Goal: Browse casually: Explore the website without a specific task or goal

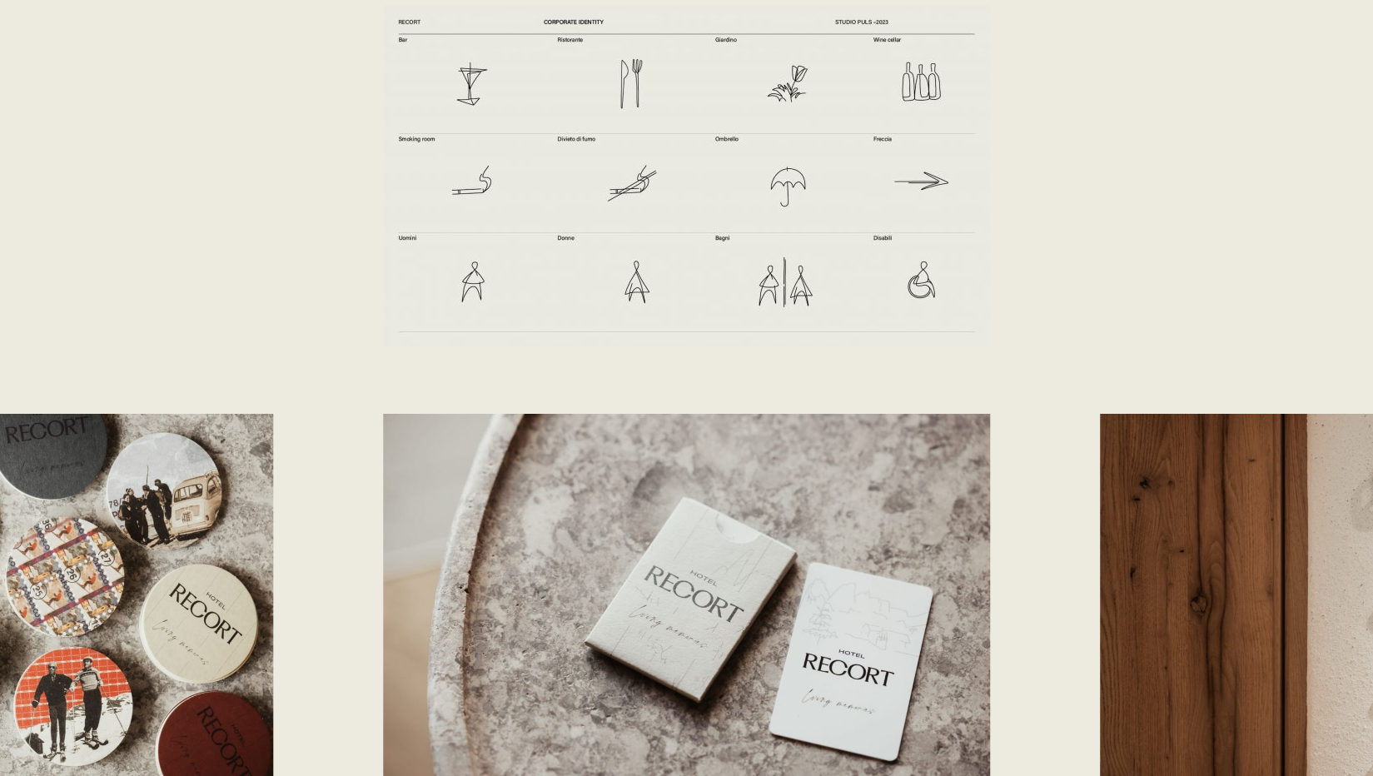
scroll to position [4923, 0]
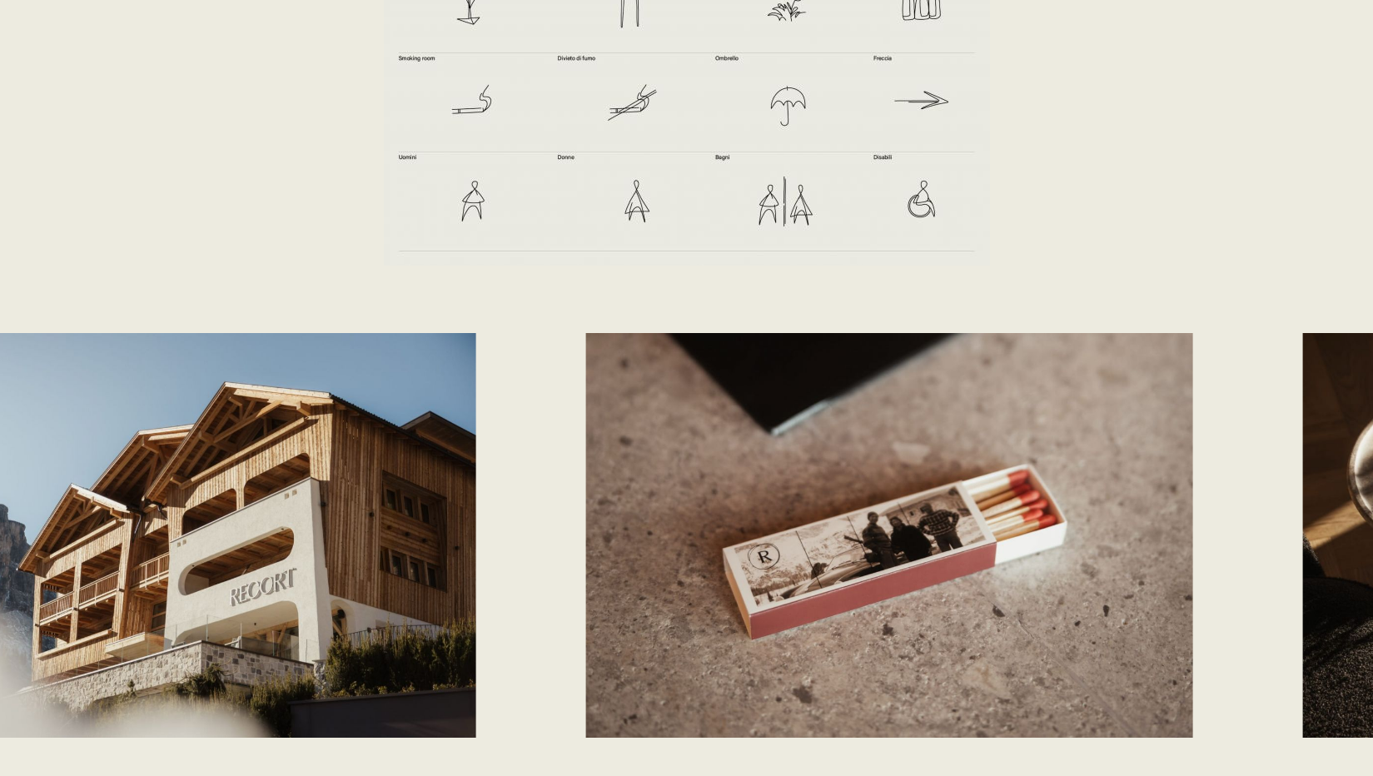
click at [506, 423] on div at bounding box center [686, 535] width 1373 height 405
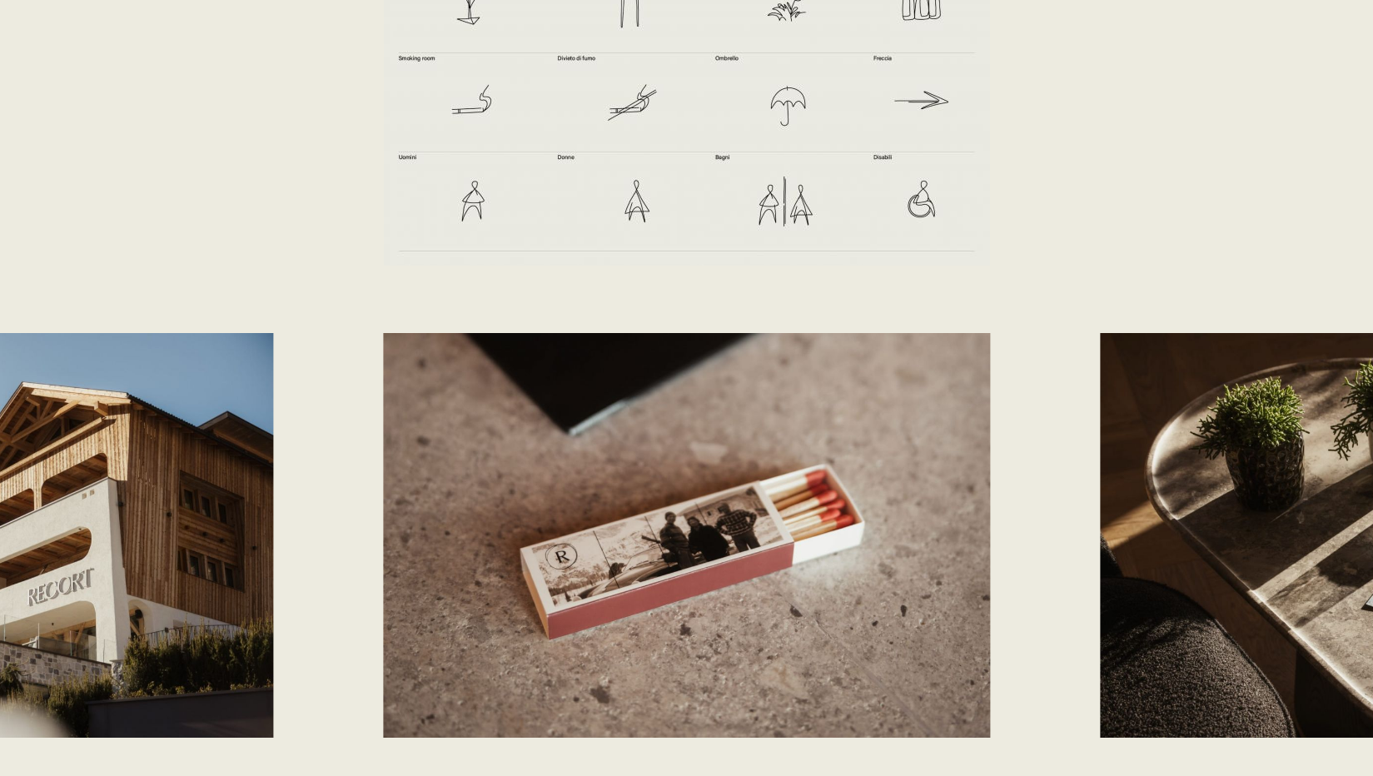
click at [744, 515] on img at bounding box center [686, 535] width 607 height 405
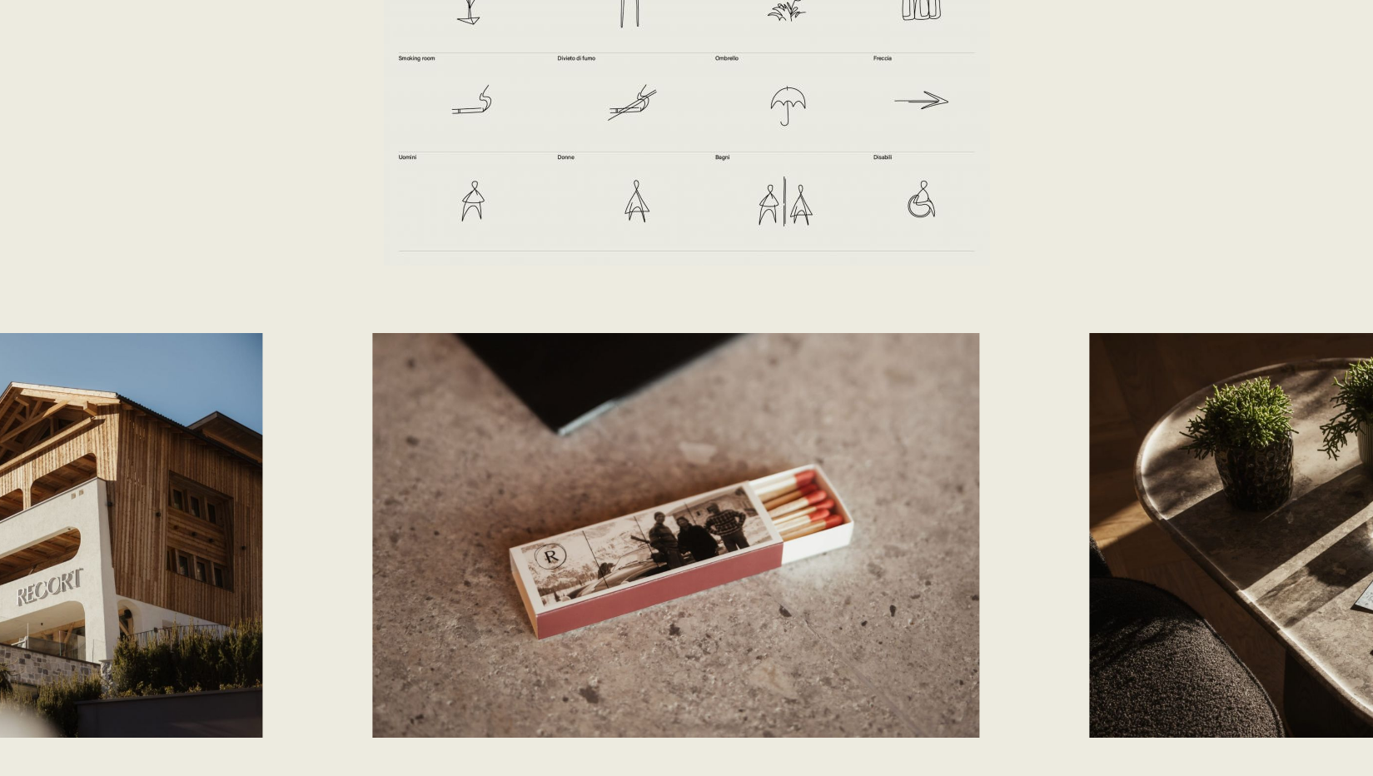
click at [438, 505] on img at bounding box center [675, 535] width 607 height 405
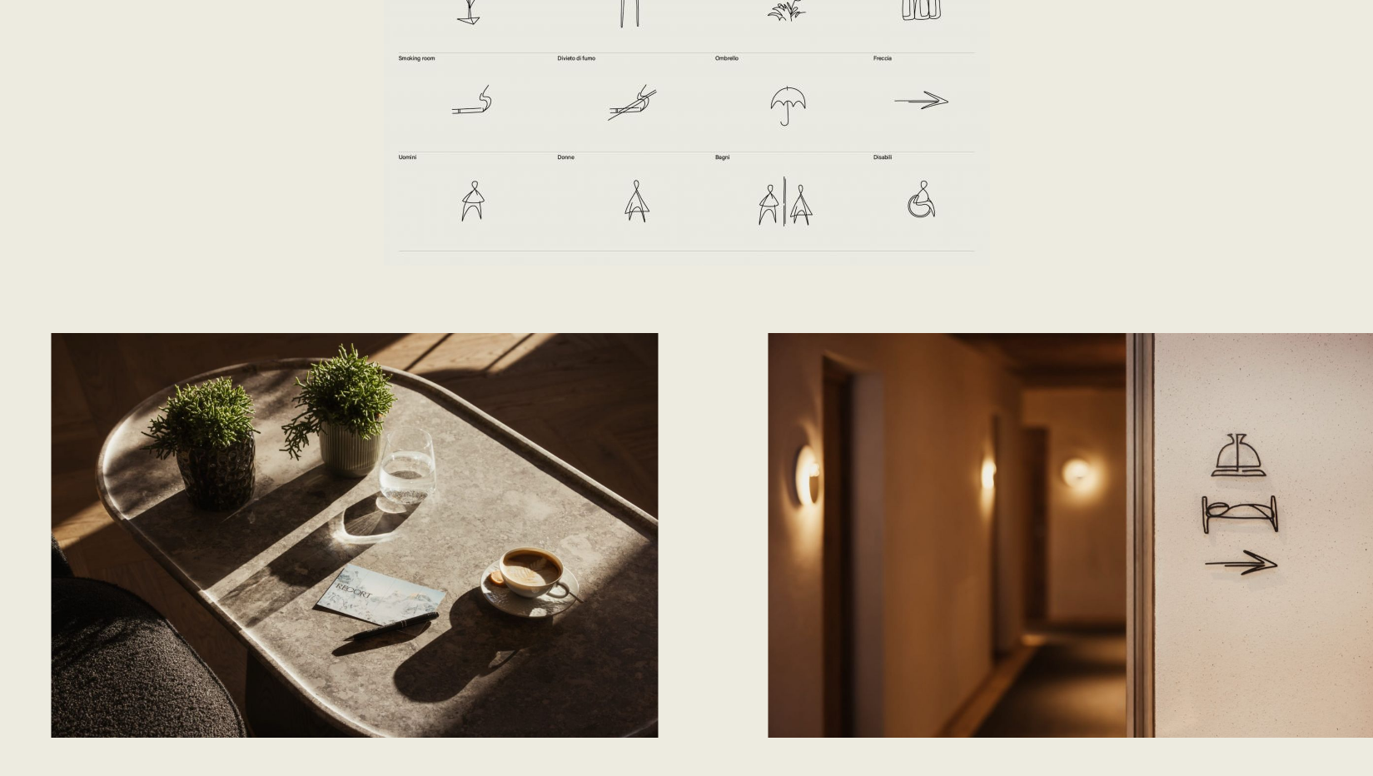
click at [558, 516] on img at bounding box center [354, 535] width 607 height 405
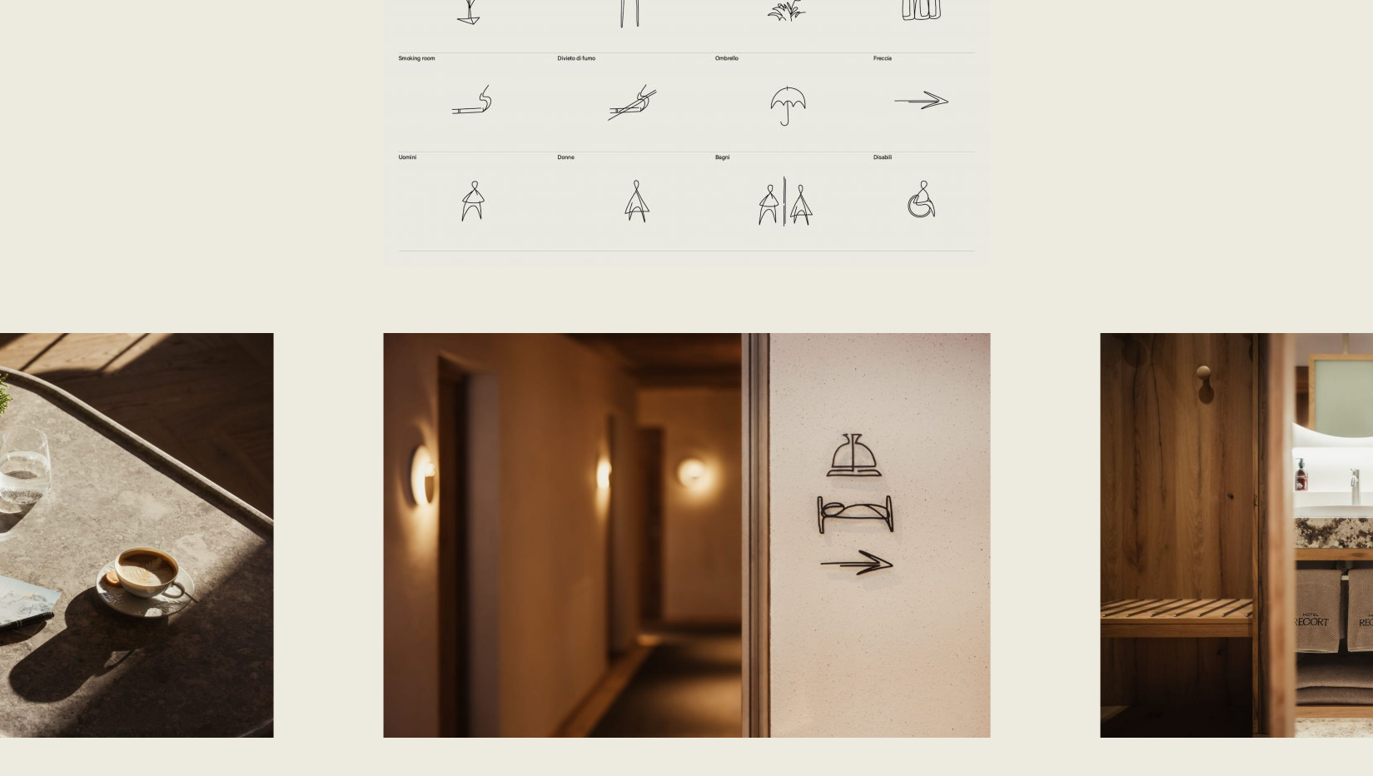
click at [555, 523] on img at bounding box center [686, 535] width 607 height 405
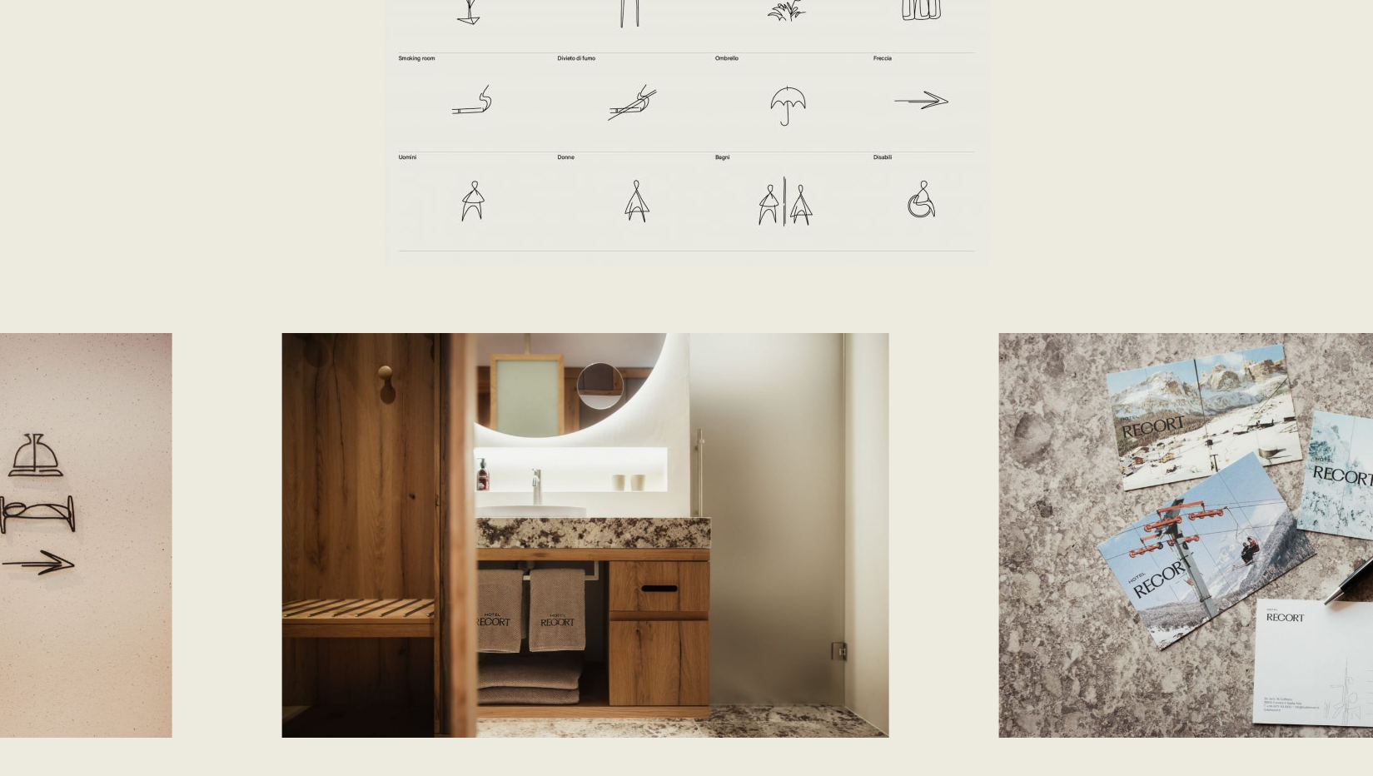
click at [444, 486] on img at bounding box center [584, 535] width 607 height 405
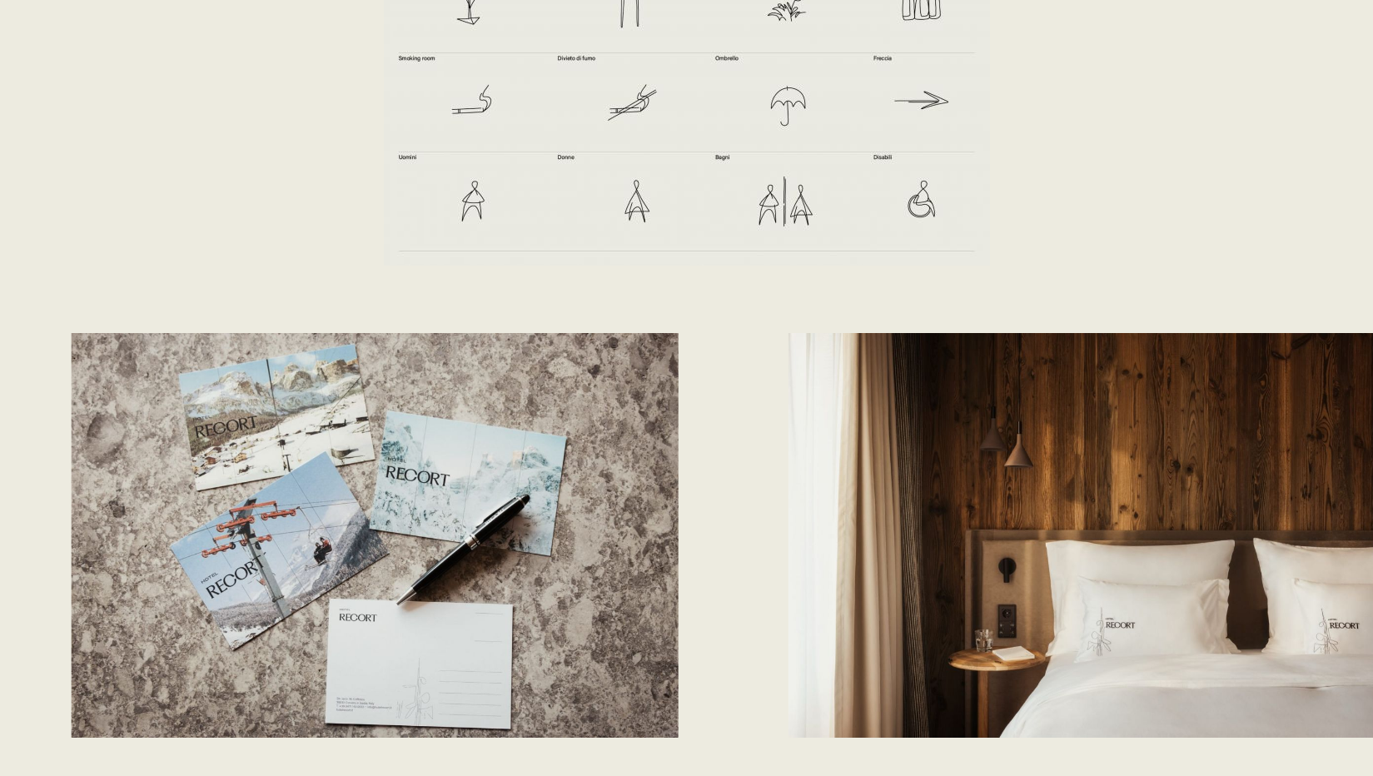
click at [64, 429] on div at bounding box center [686, 535] width 1373 height 405
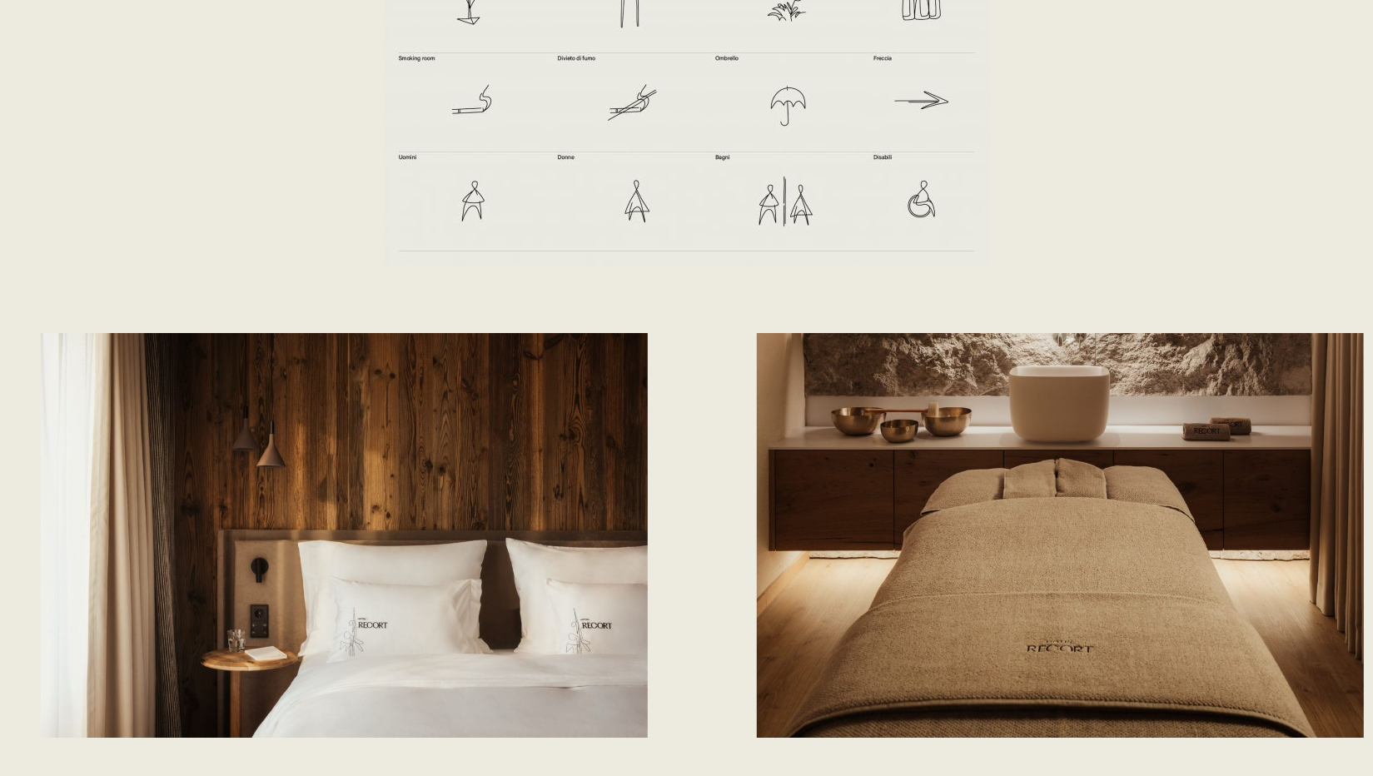
click at [545, 604] on img at bounding box center [343, 535] width 607 height 405
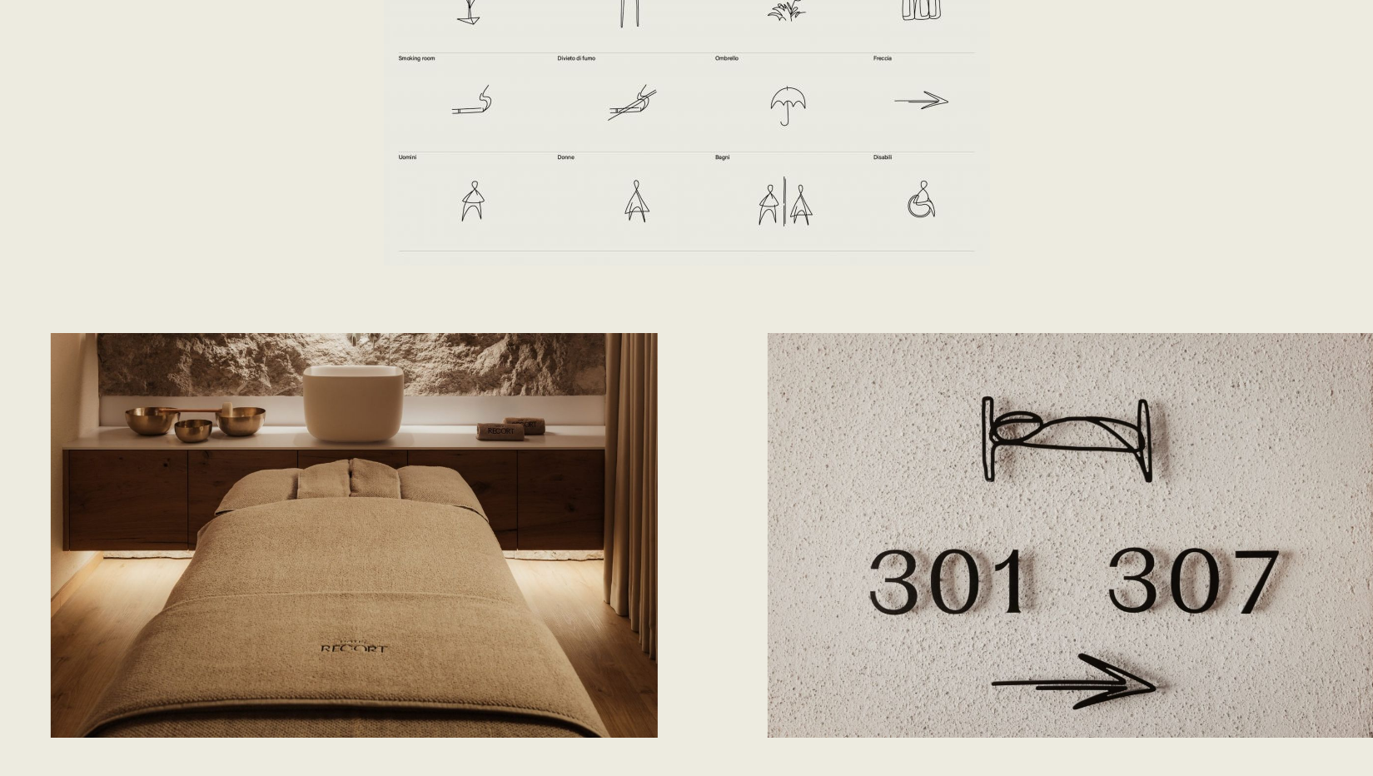
click at [574, 575] on img at bounding box center [354, 535] width 607 height 405
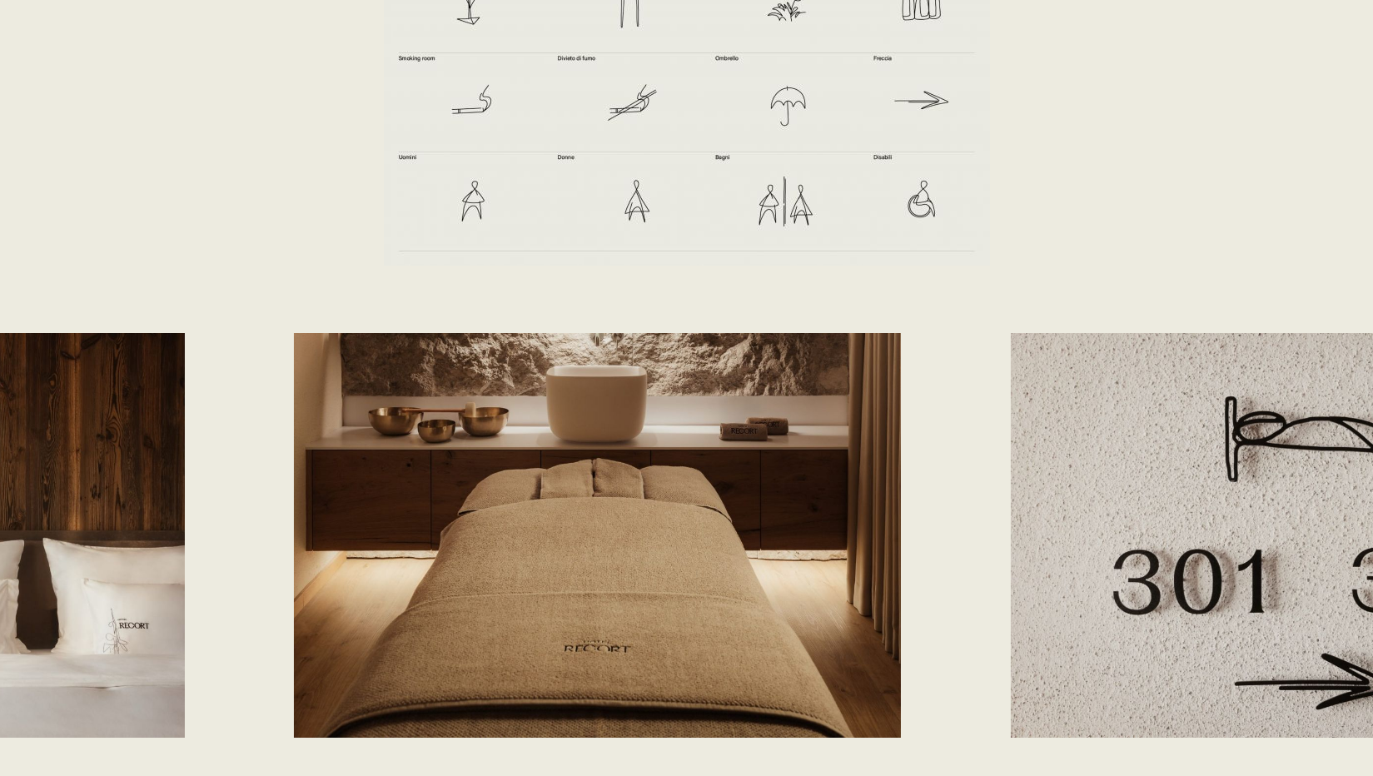
click at [438, 559] on div at bounding box center [686, 535] width 1373 height 405
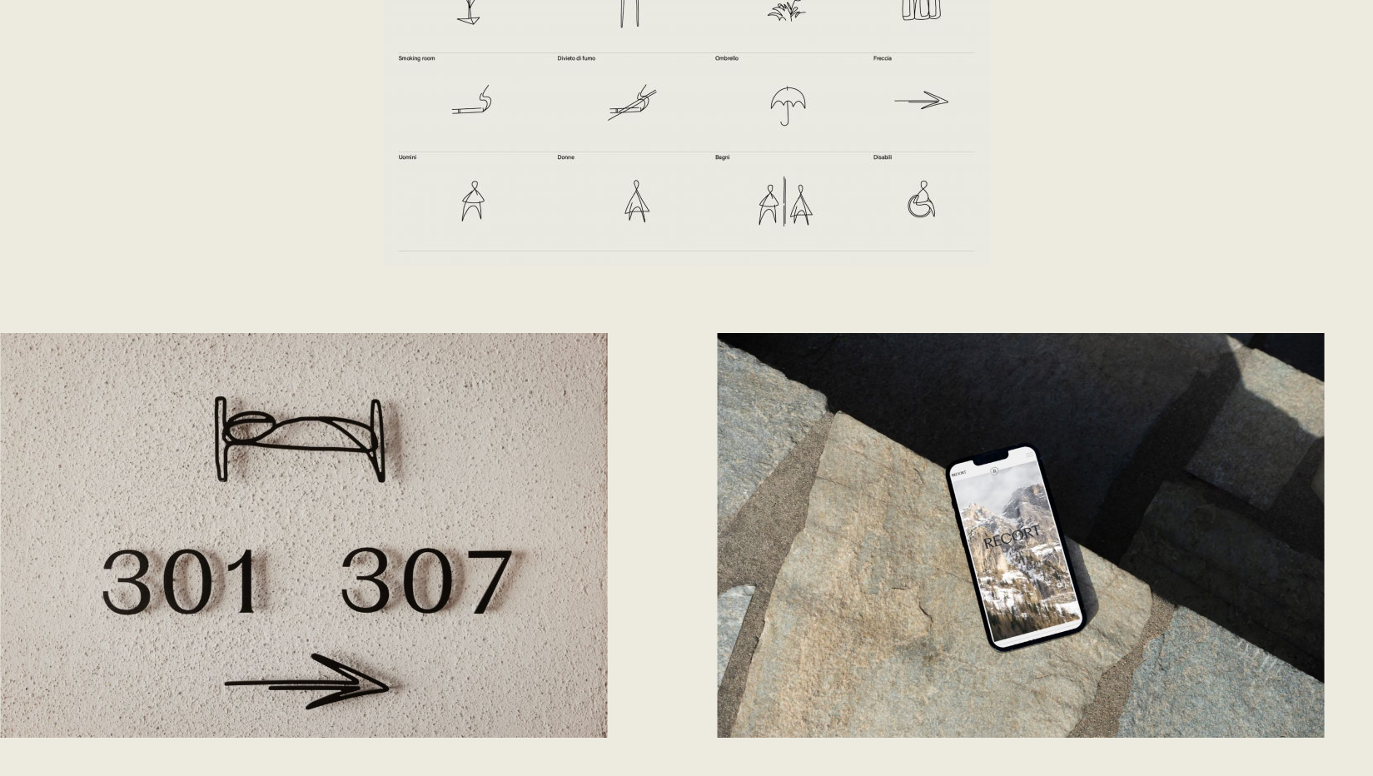
click at [515, 576] on img at bounding box center [304, 535] width 607 height 405
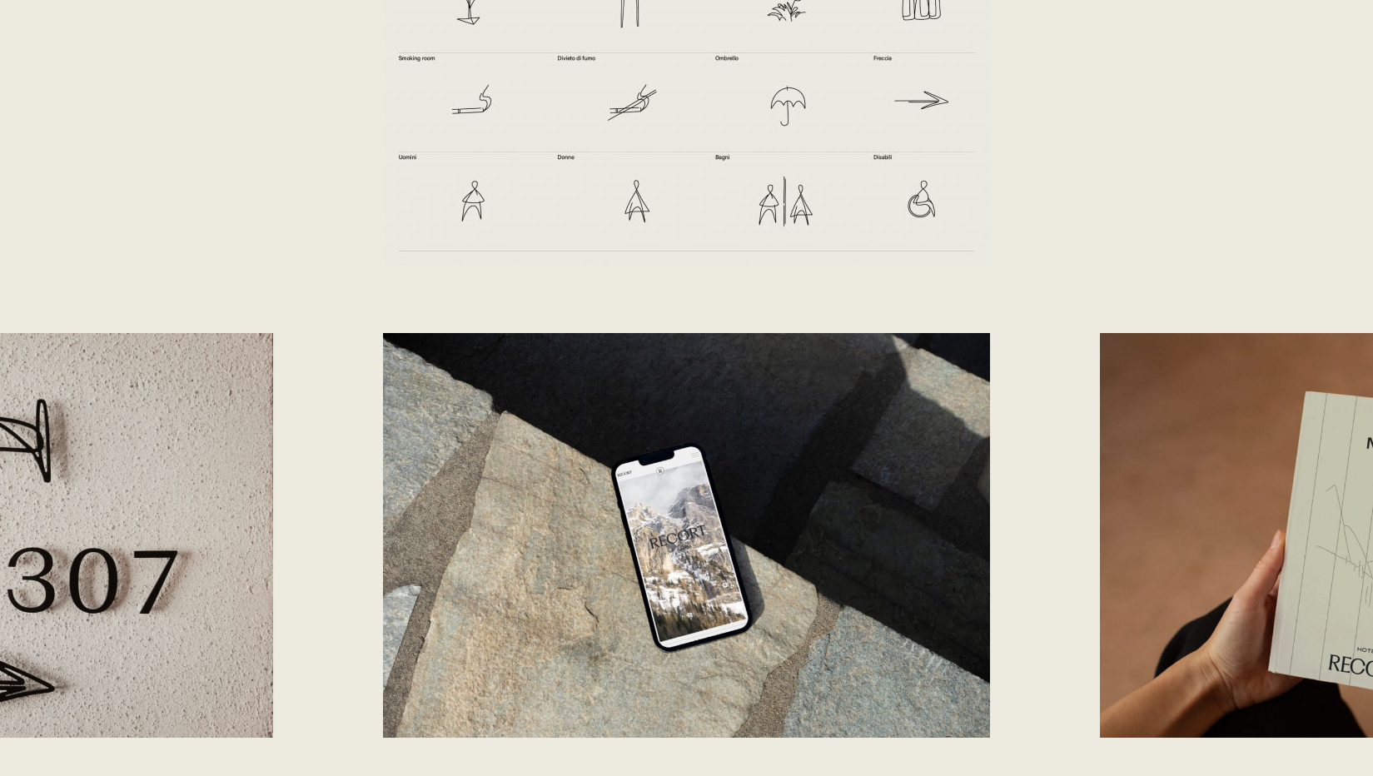
click at [472, 577] on img at bounding box center [686, 535] width 607 height 405
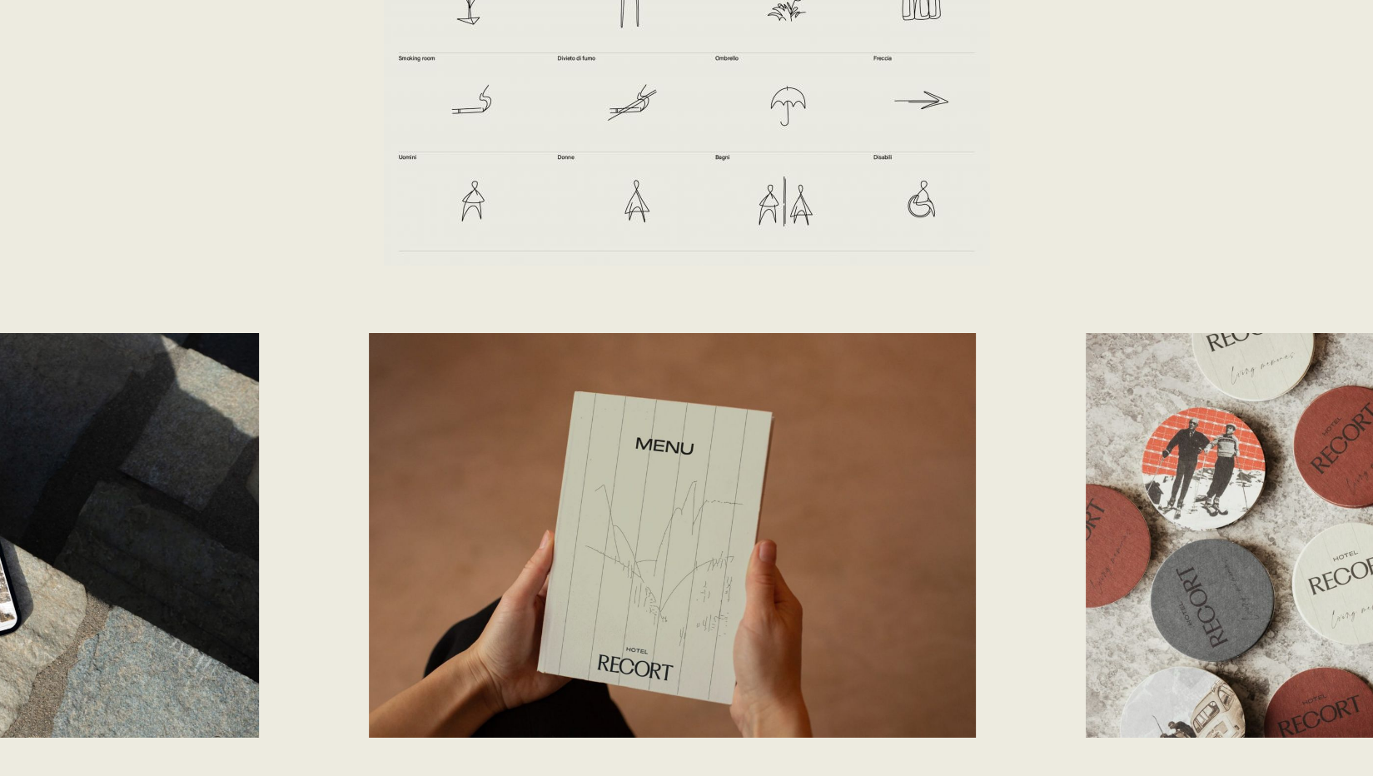
click at [666, 575] on img at bounding box center [672, 535] width 607 height 405
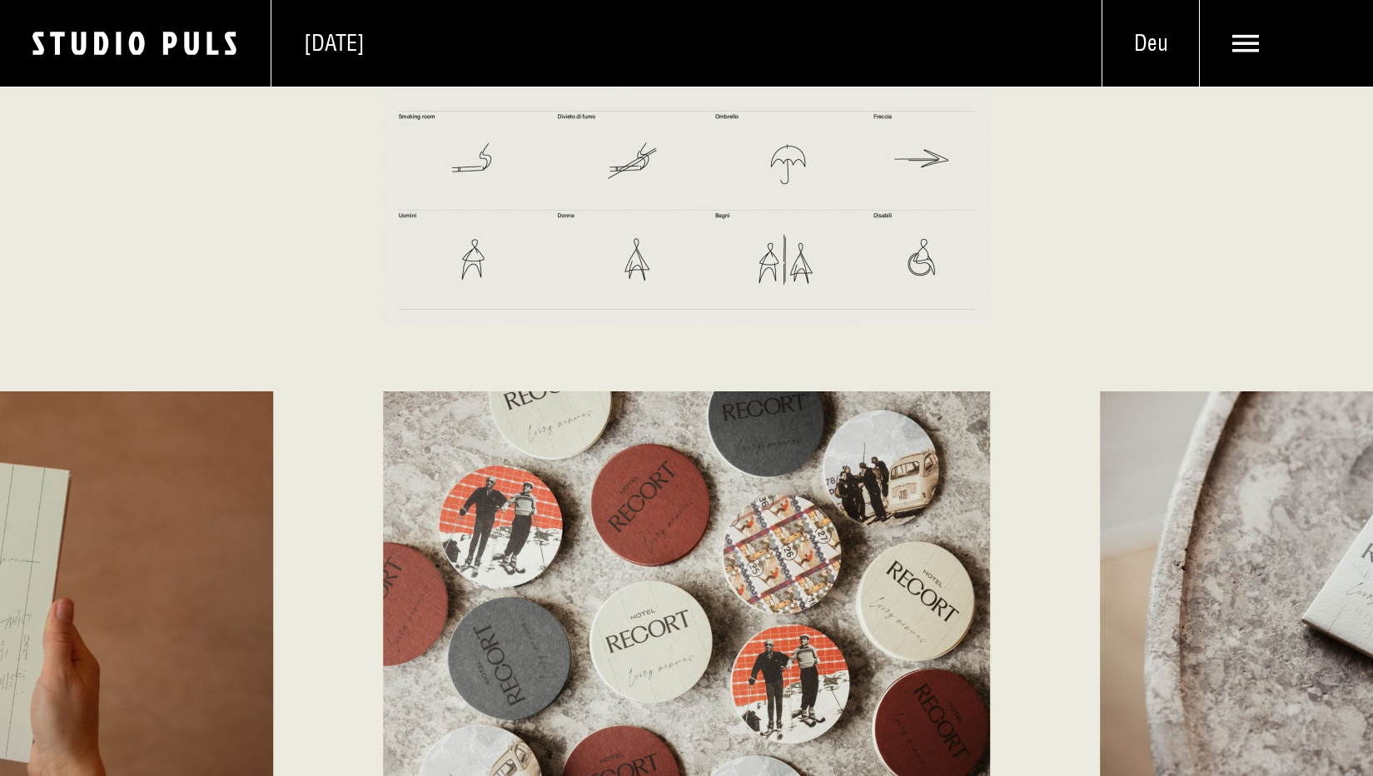
scroll to position [4778, 0]
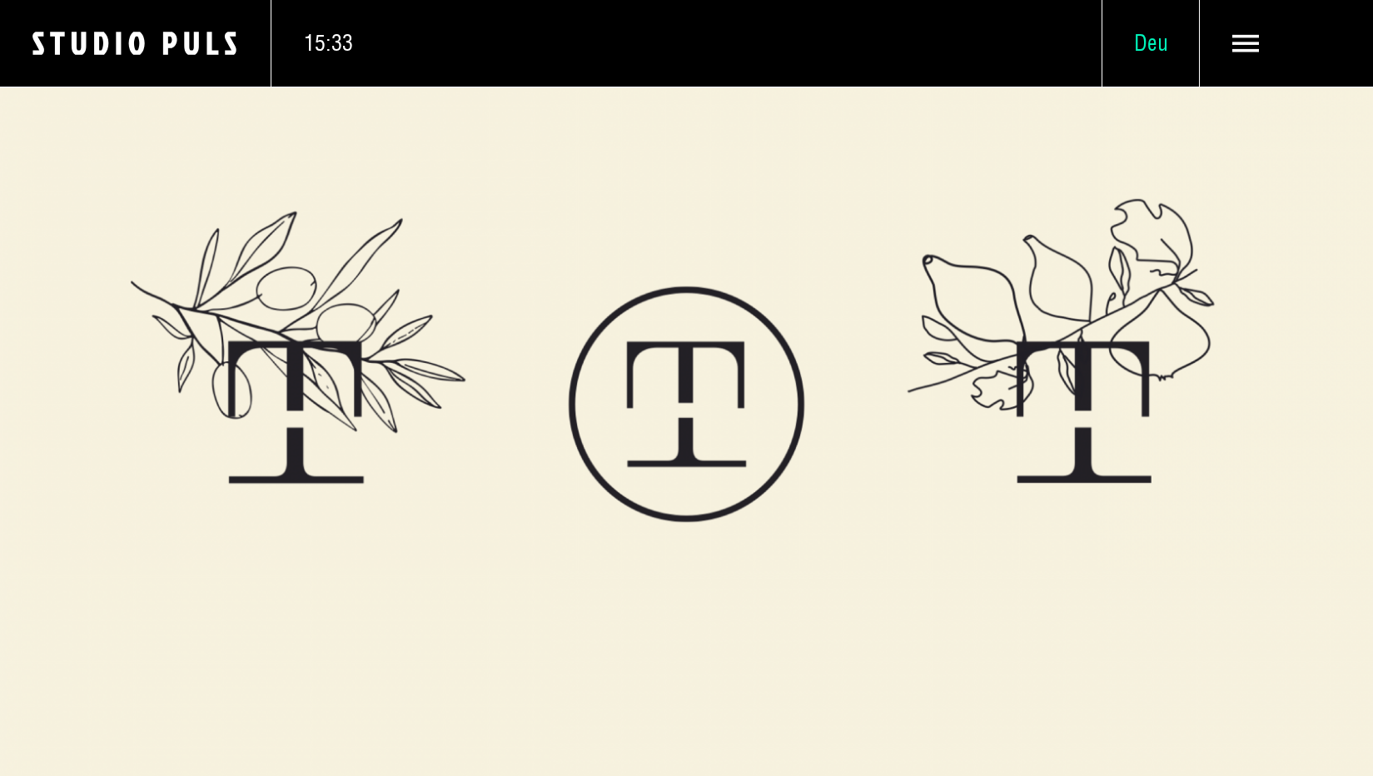
scroll to position [4114, 0]
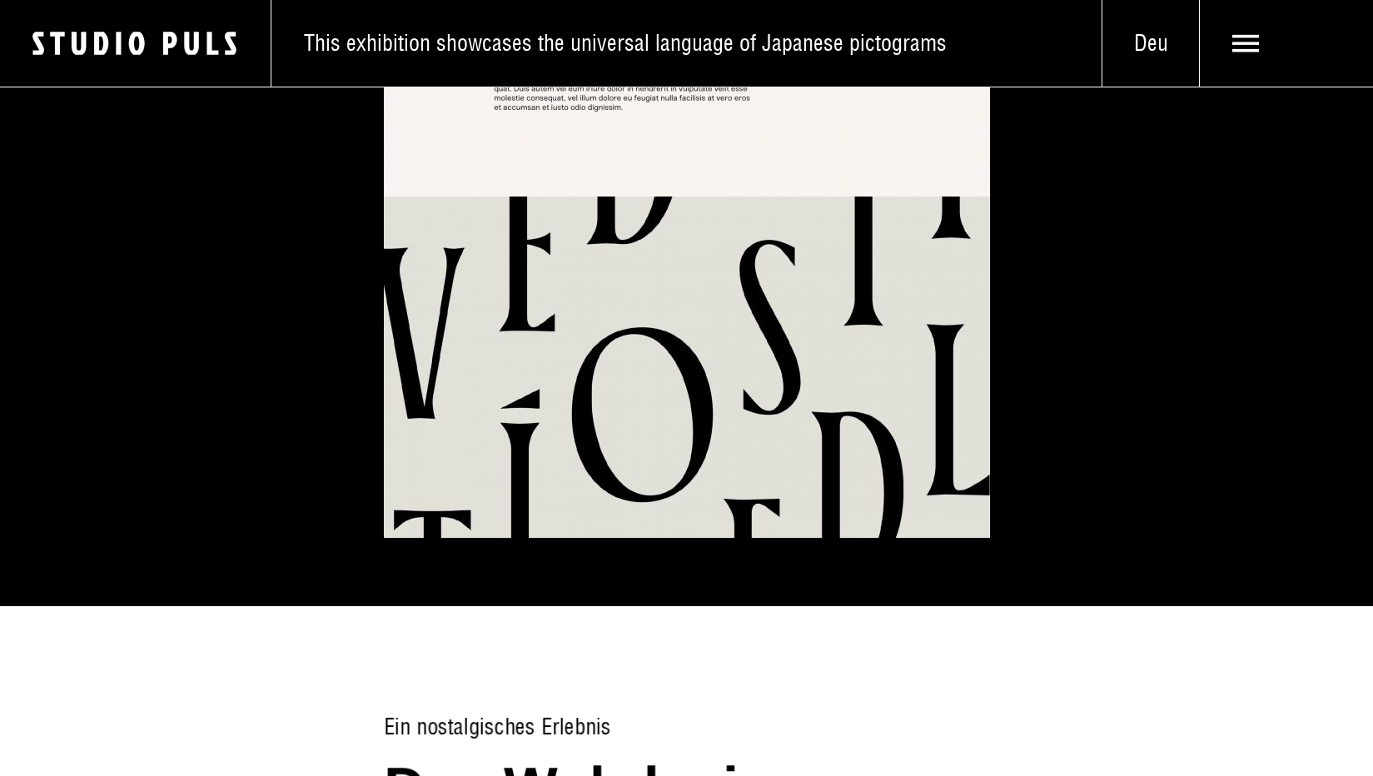
scroll to position [7090, 0]
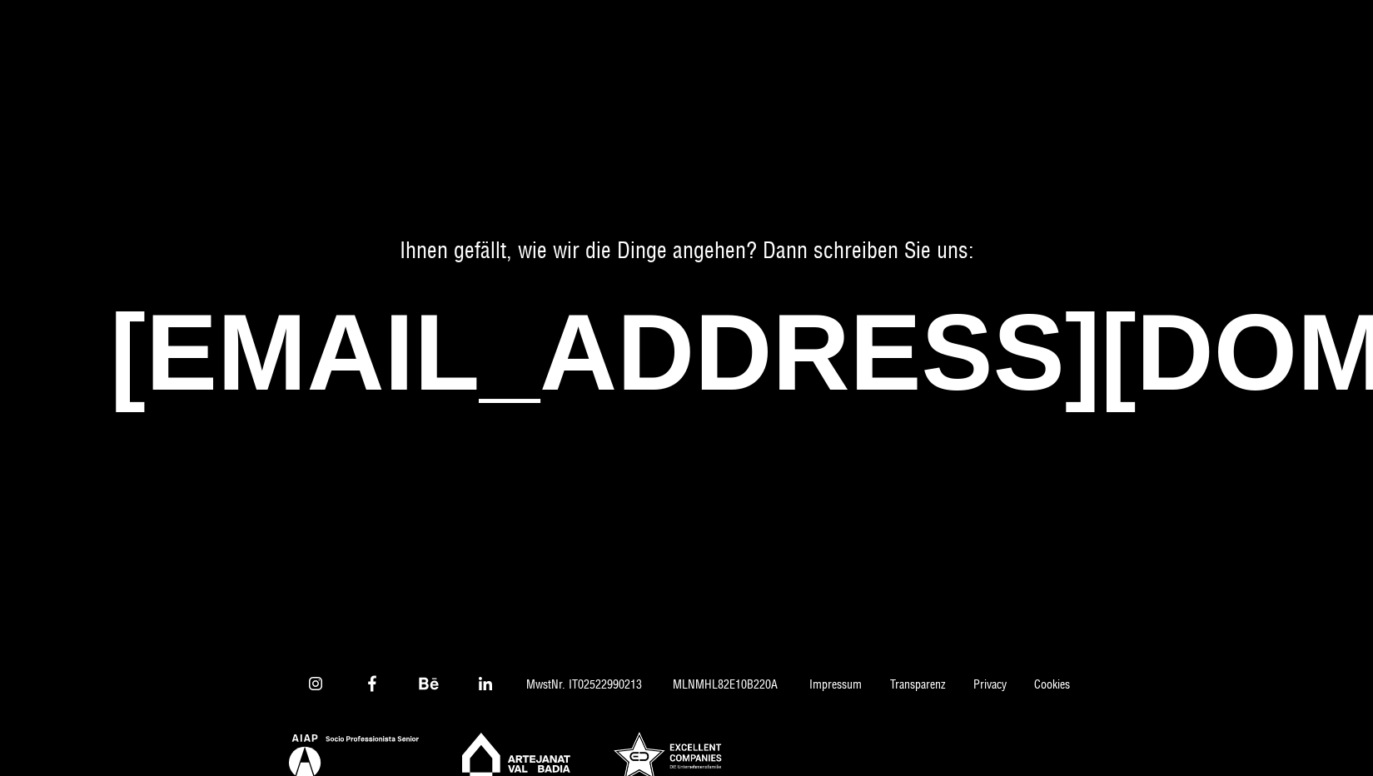
scroll to position [9684, 0]
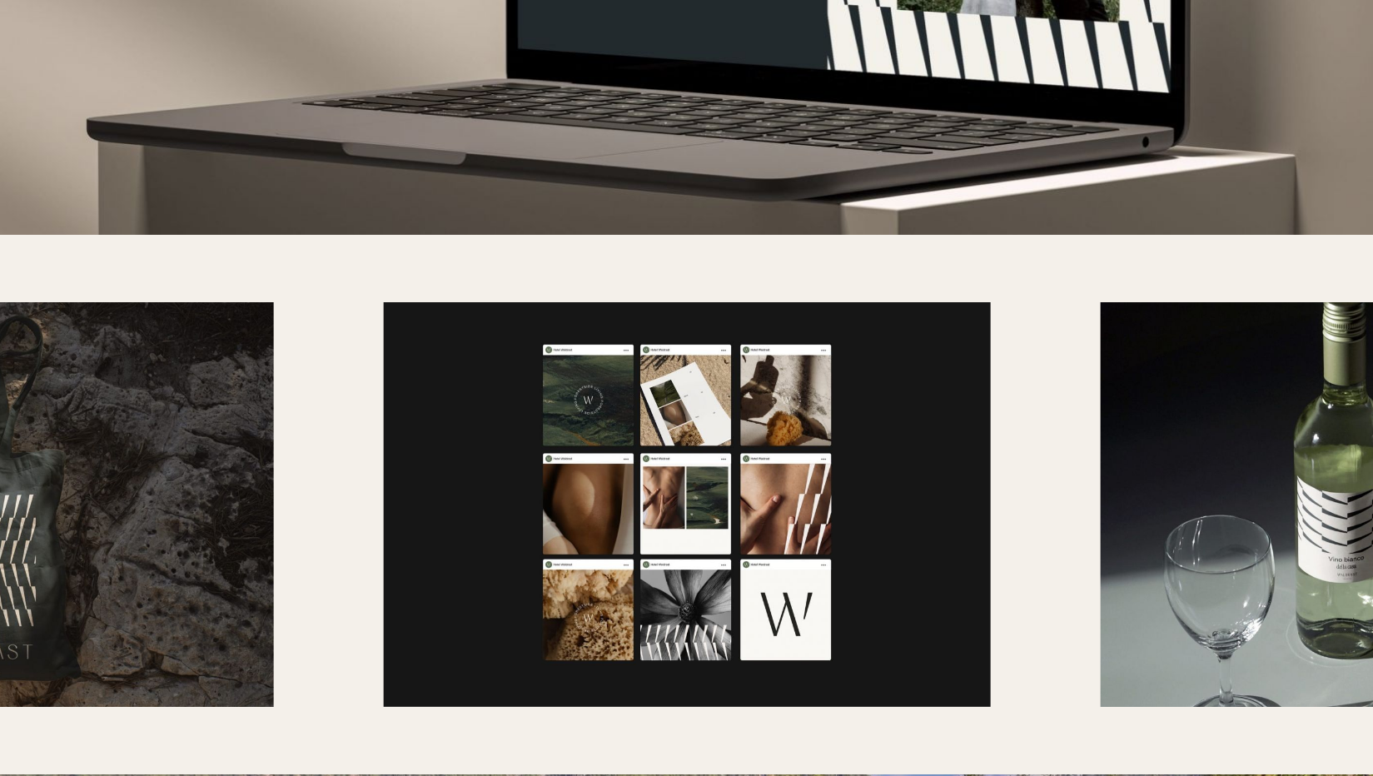
scroll to position [6325, 0]
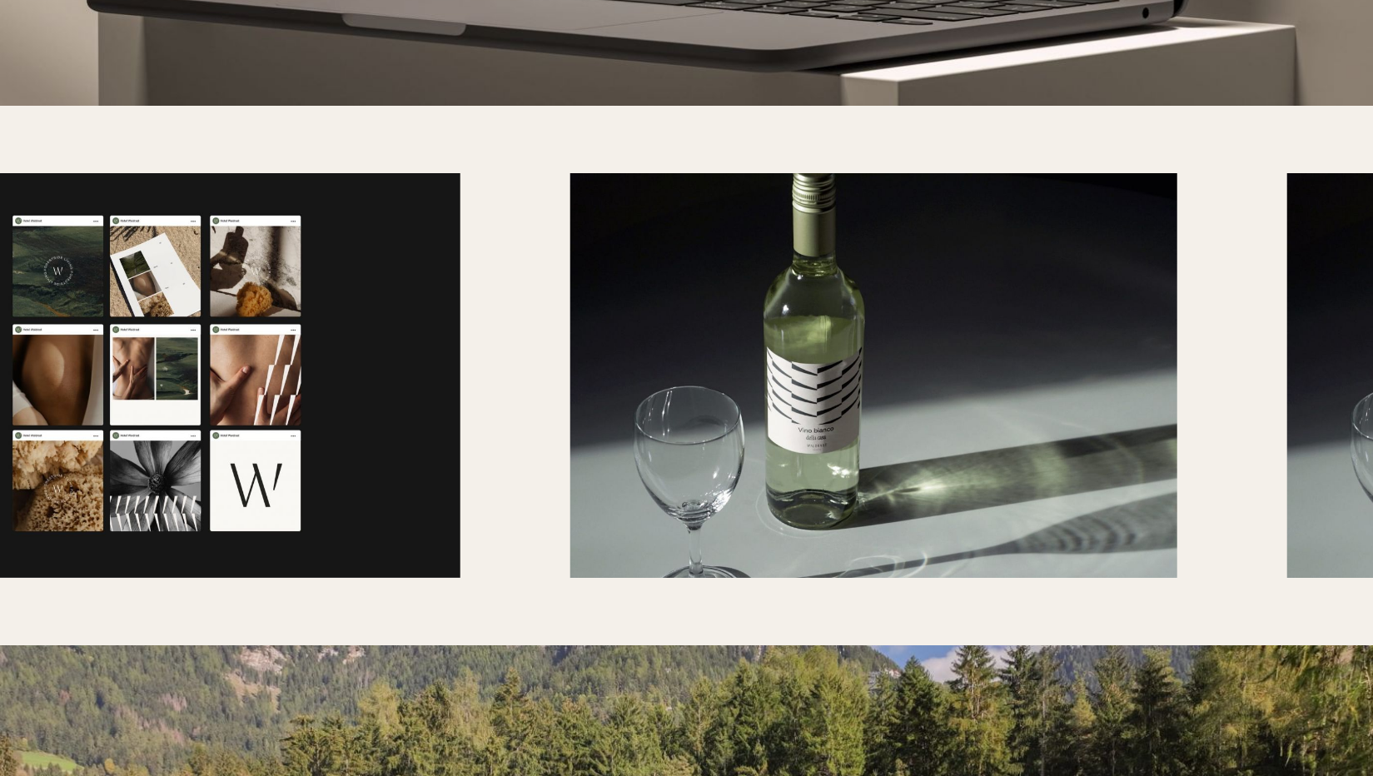
click at [1085, 418] on img at bounding box center [873, 375] width 607 height 405
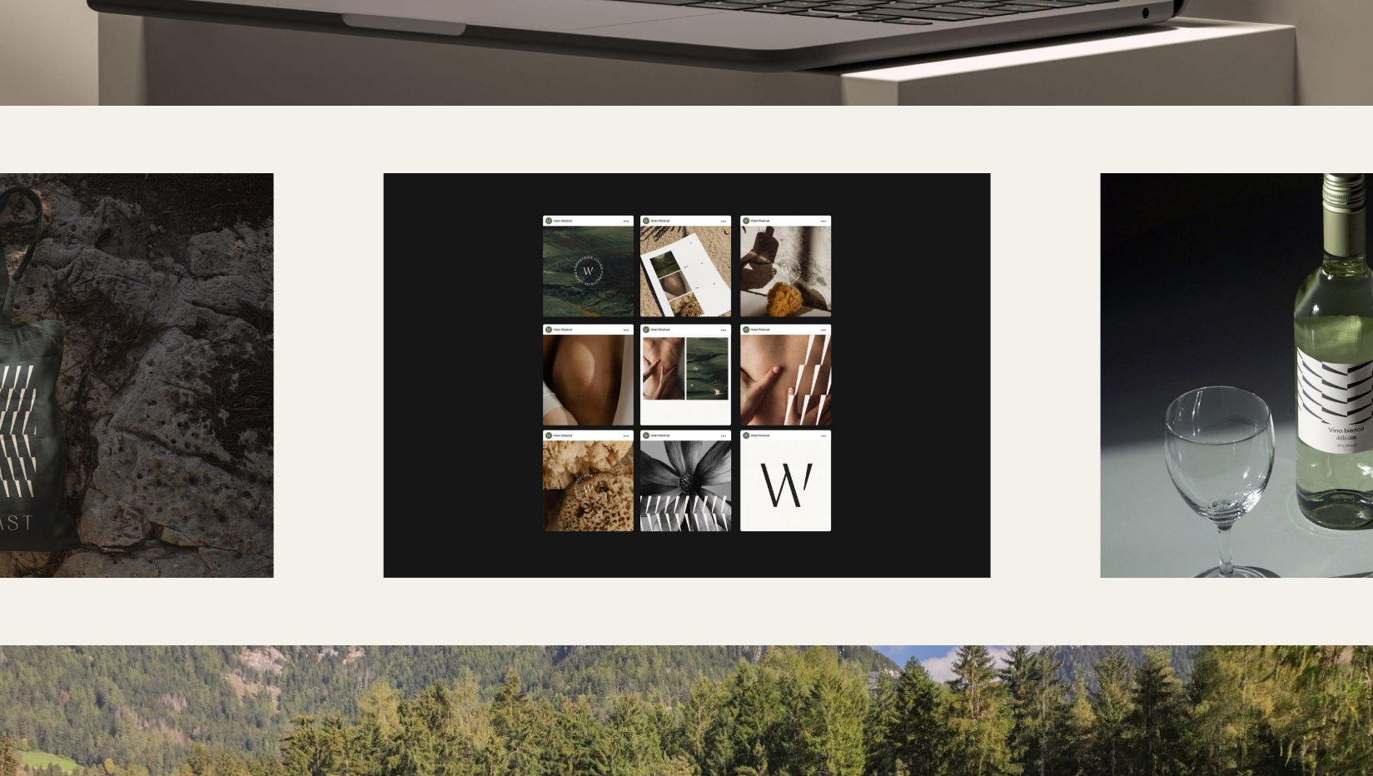
scroll to position [6325, 2]
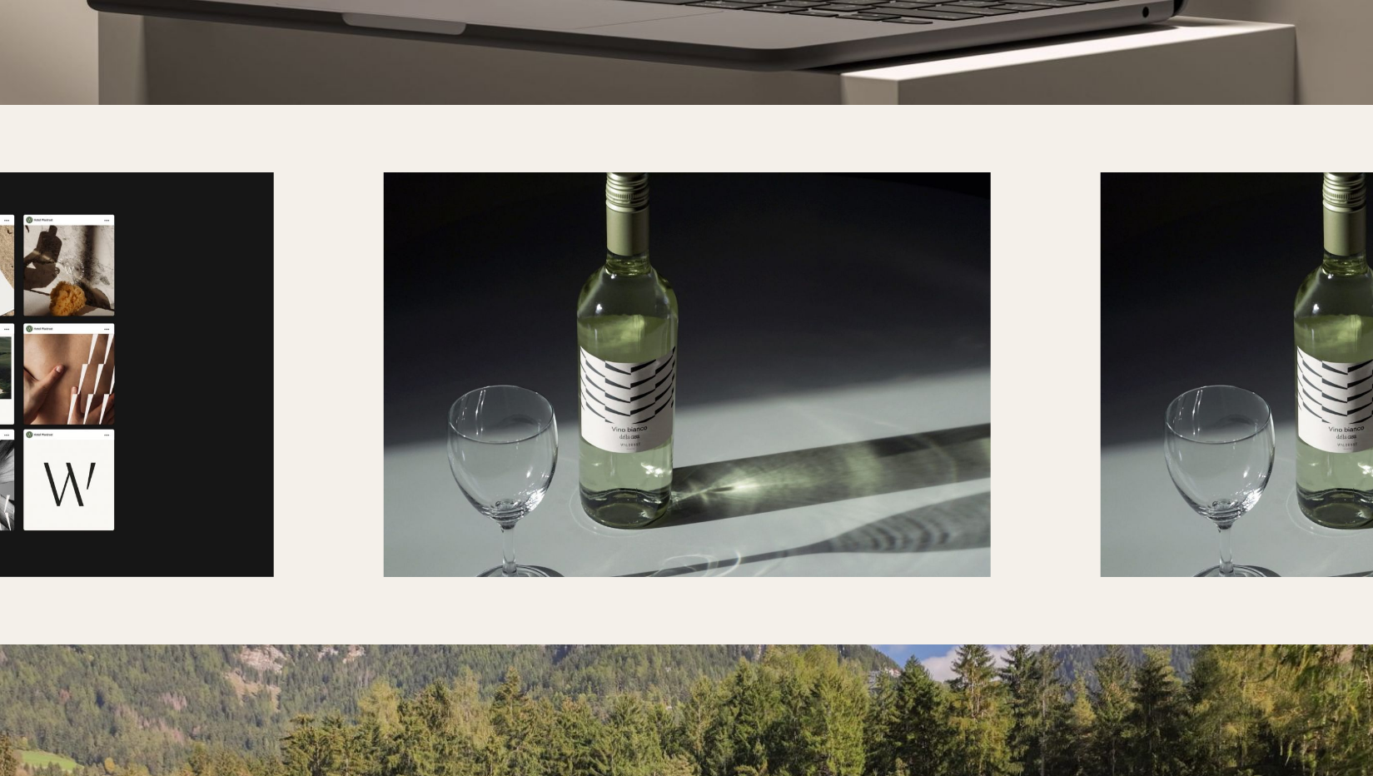
scroll to position [6325, 0]
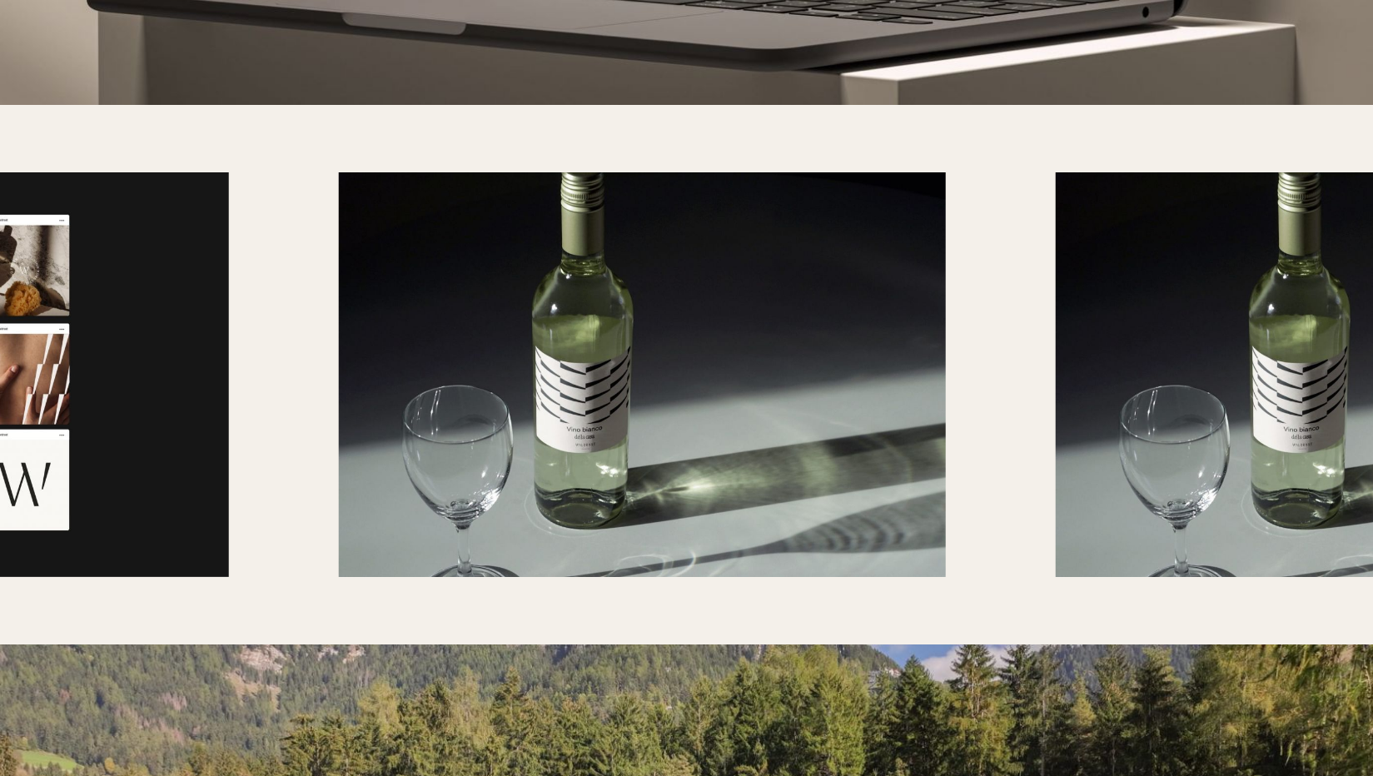
click at [365, 386] on img at bounding box center [641, 374] width 607 height 405
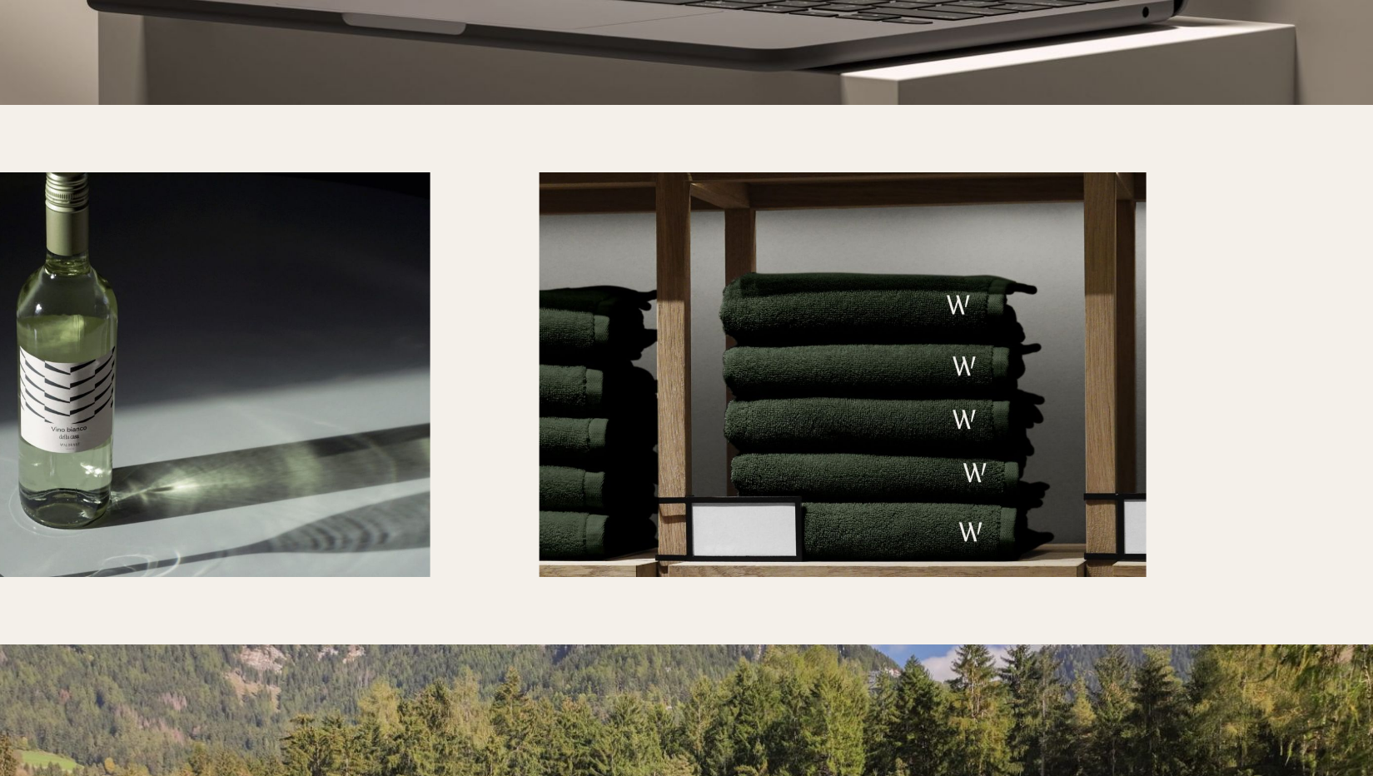
click at [241, 350] on img at bounding box center [126, 374] width 607 height 405
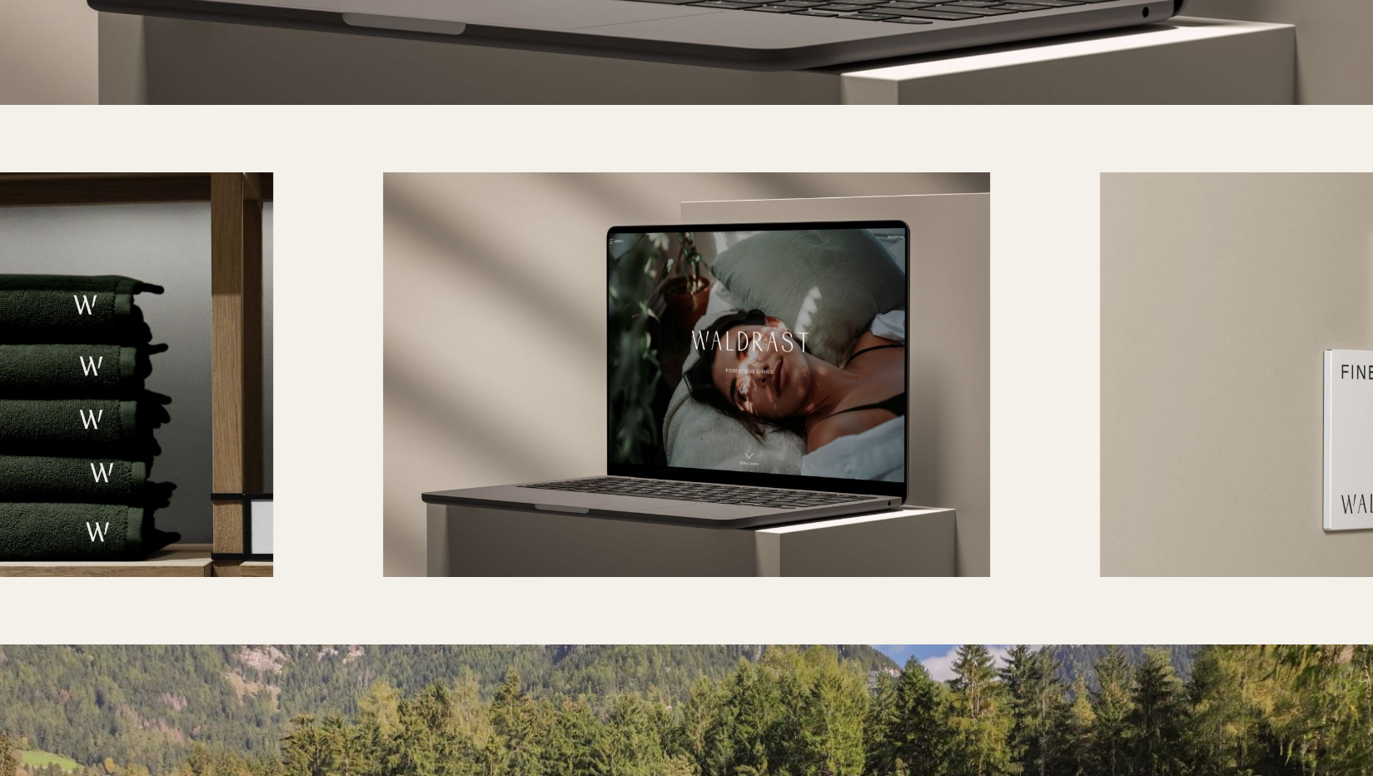
click at [444, 351] on img at bounding box center [686, 374] width 607 height 405
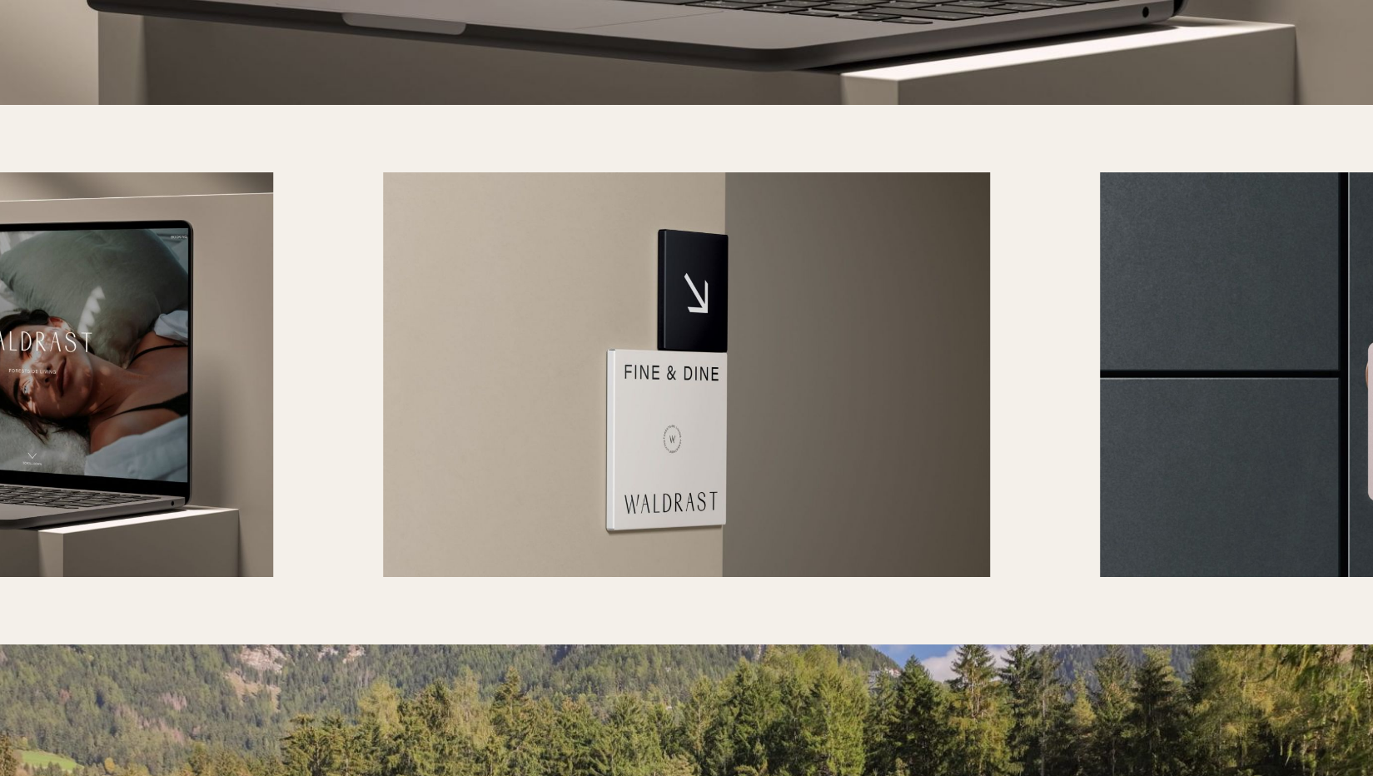
click at [383, 322] on img at bounding box center [686, 374] width 607 height 405
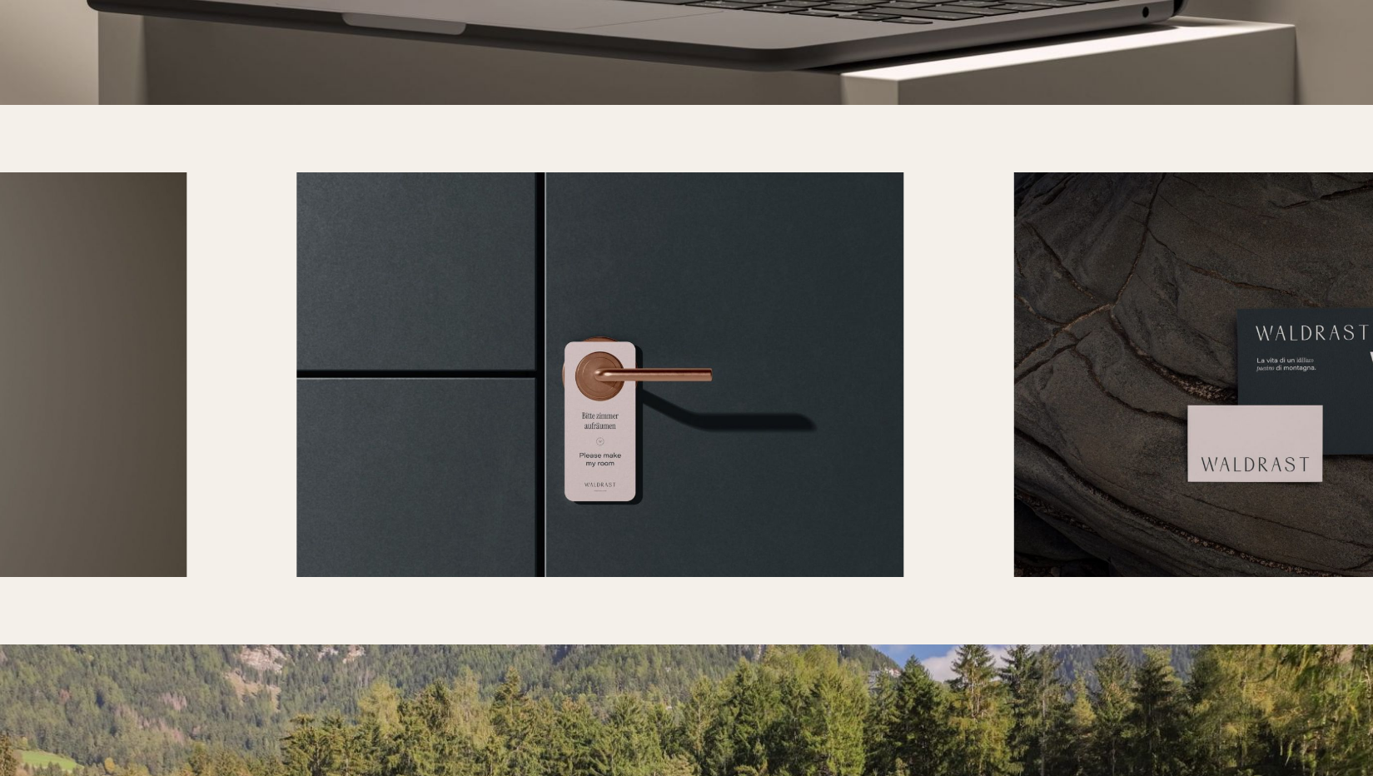
click at [380, 357] on img at bounding box center [599, 374] width 607 height 405
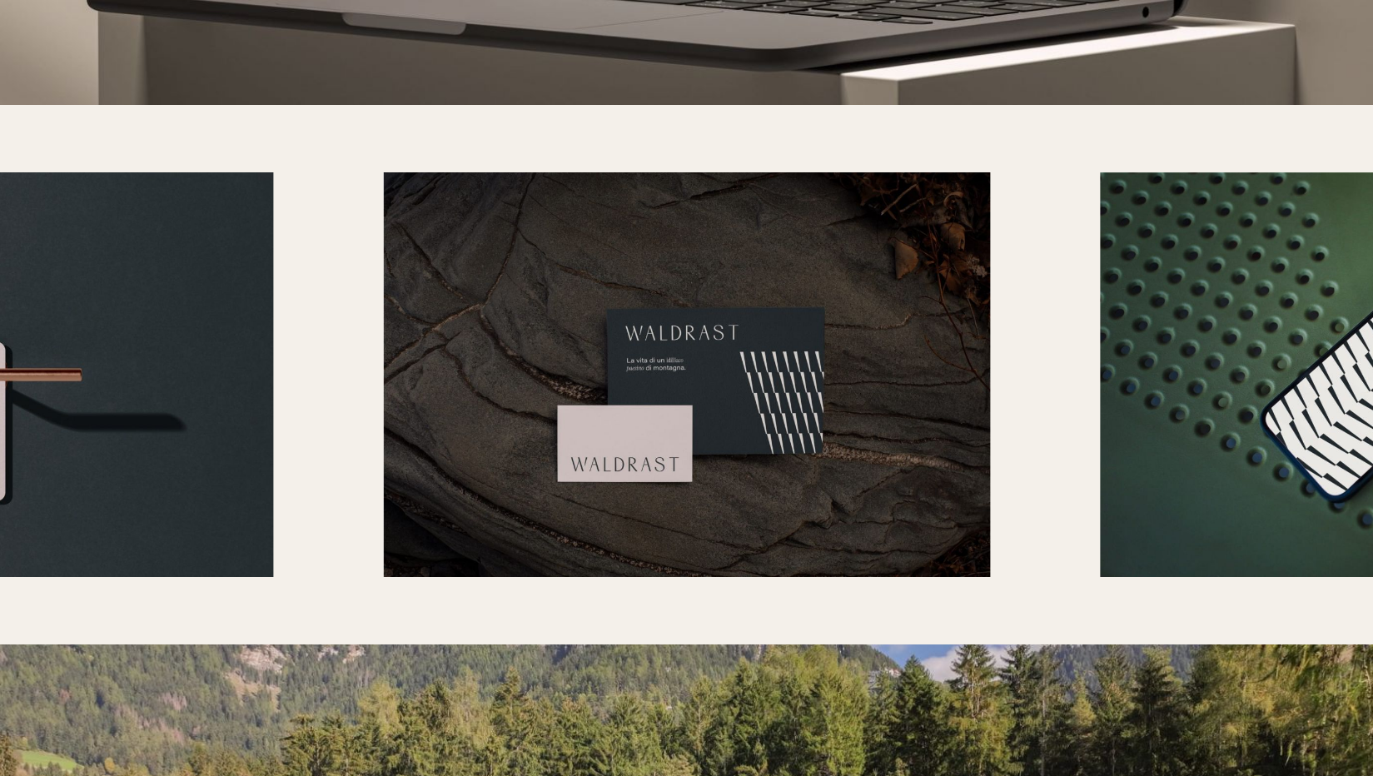
click at [383, 356] on img at bounding box center [686, 374] width 607 height 405
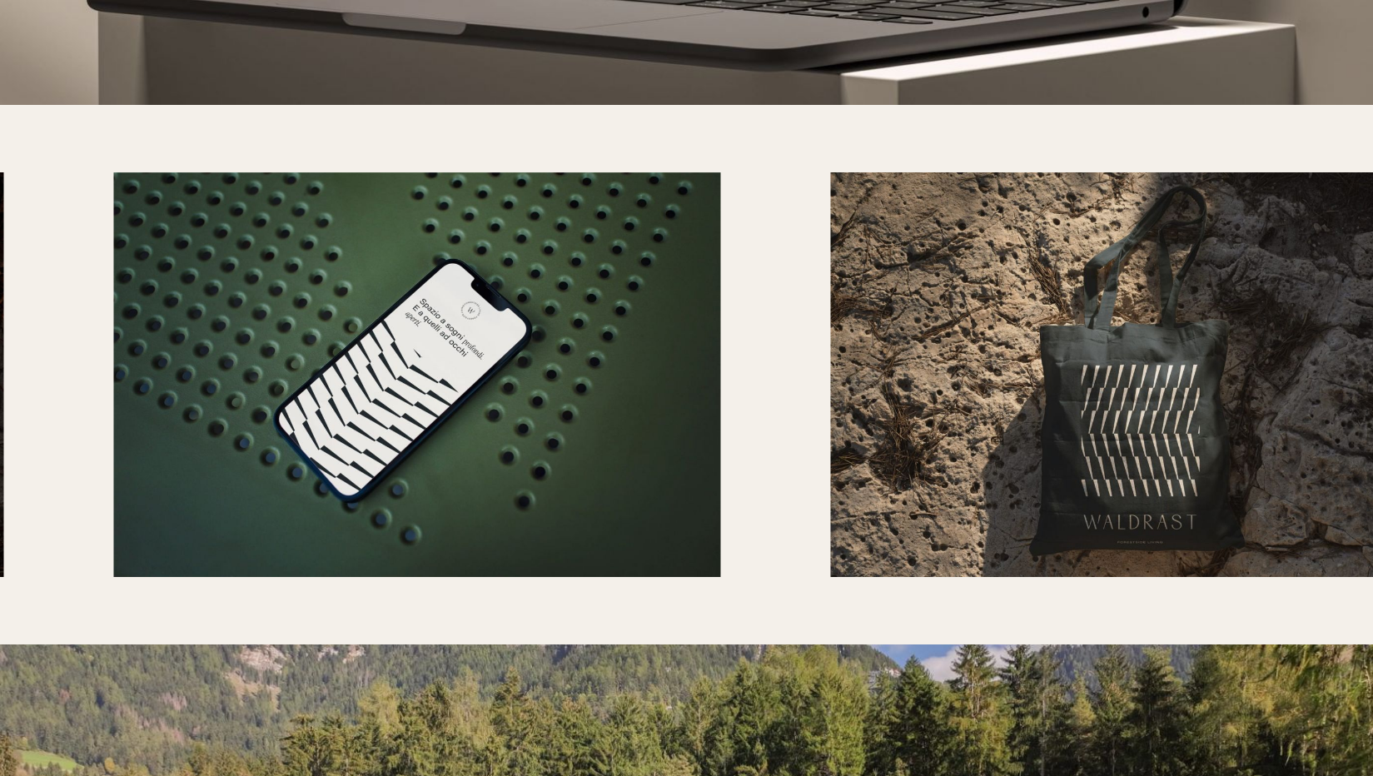
click at [454, 390] on img at bounding box center [416, 374] width 607 height 405
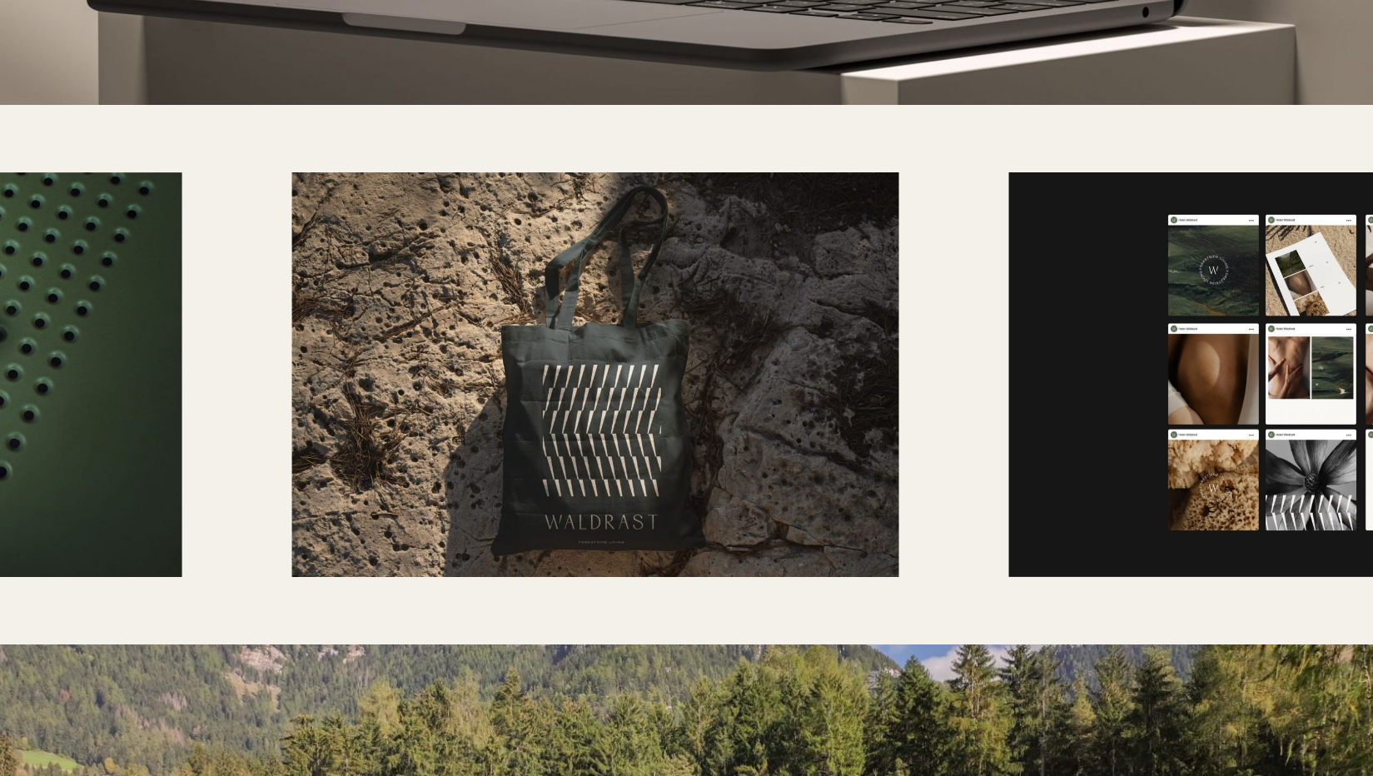
click at [339, 347] on img at bounding box center [594, 374] width 607 height 405
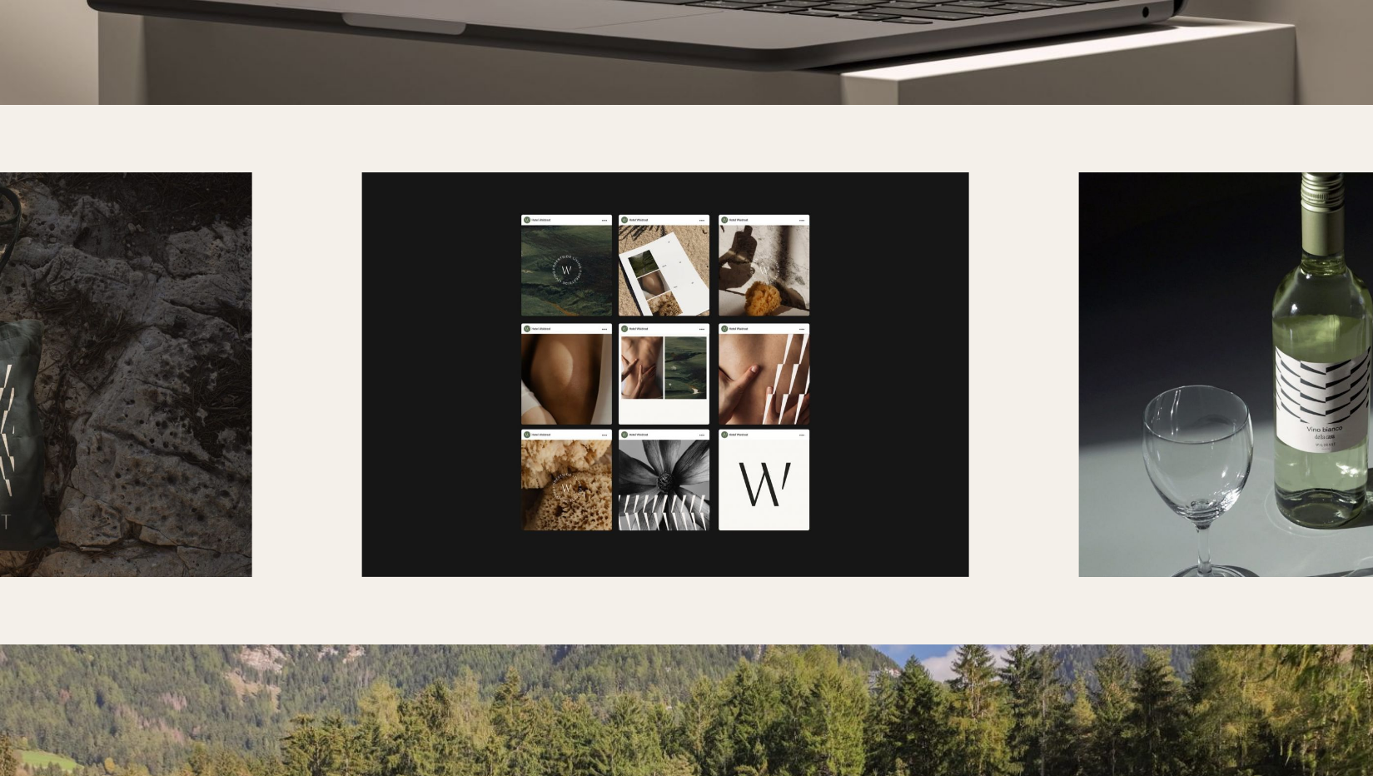
click at [532, 341] on img at bounding box center [664, 374] width 607 height 405
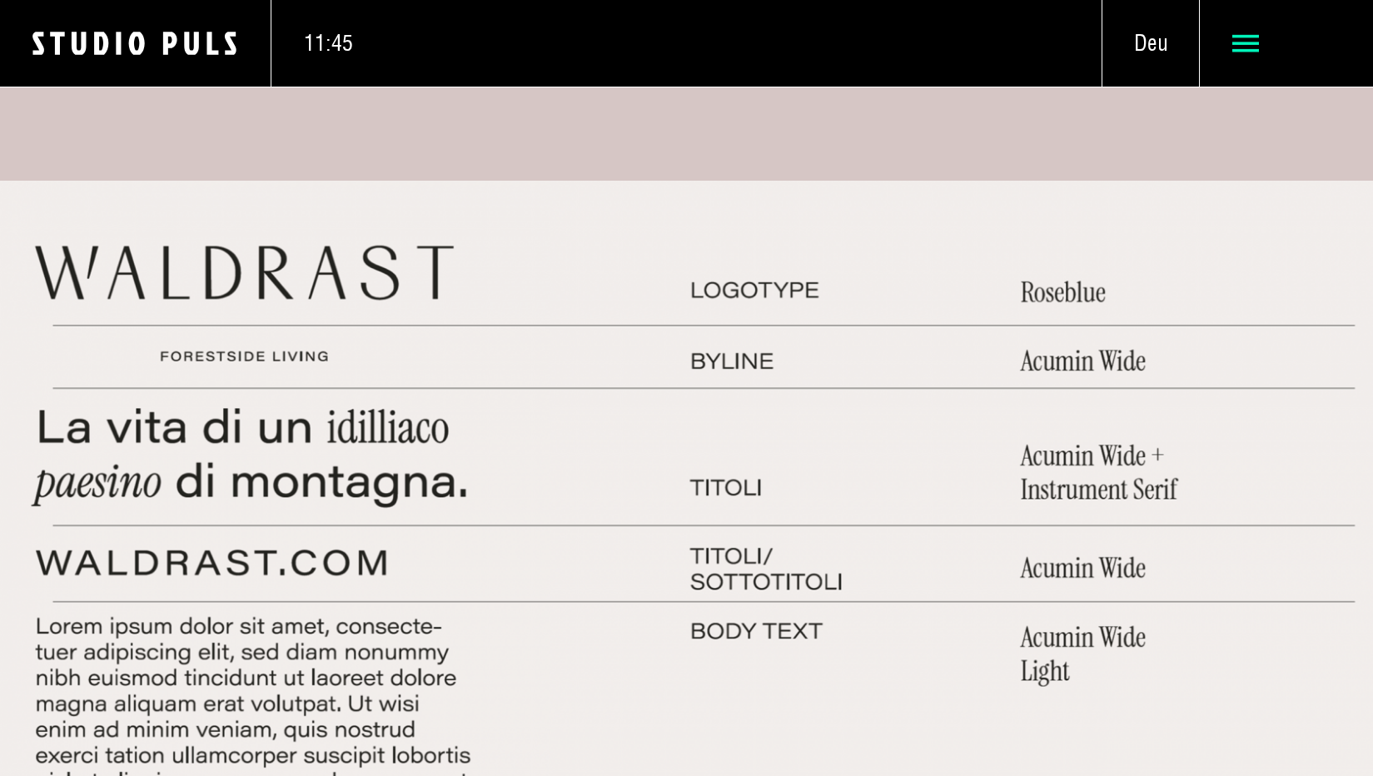
scroll to position [3972, 0]
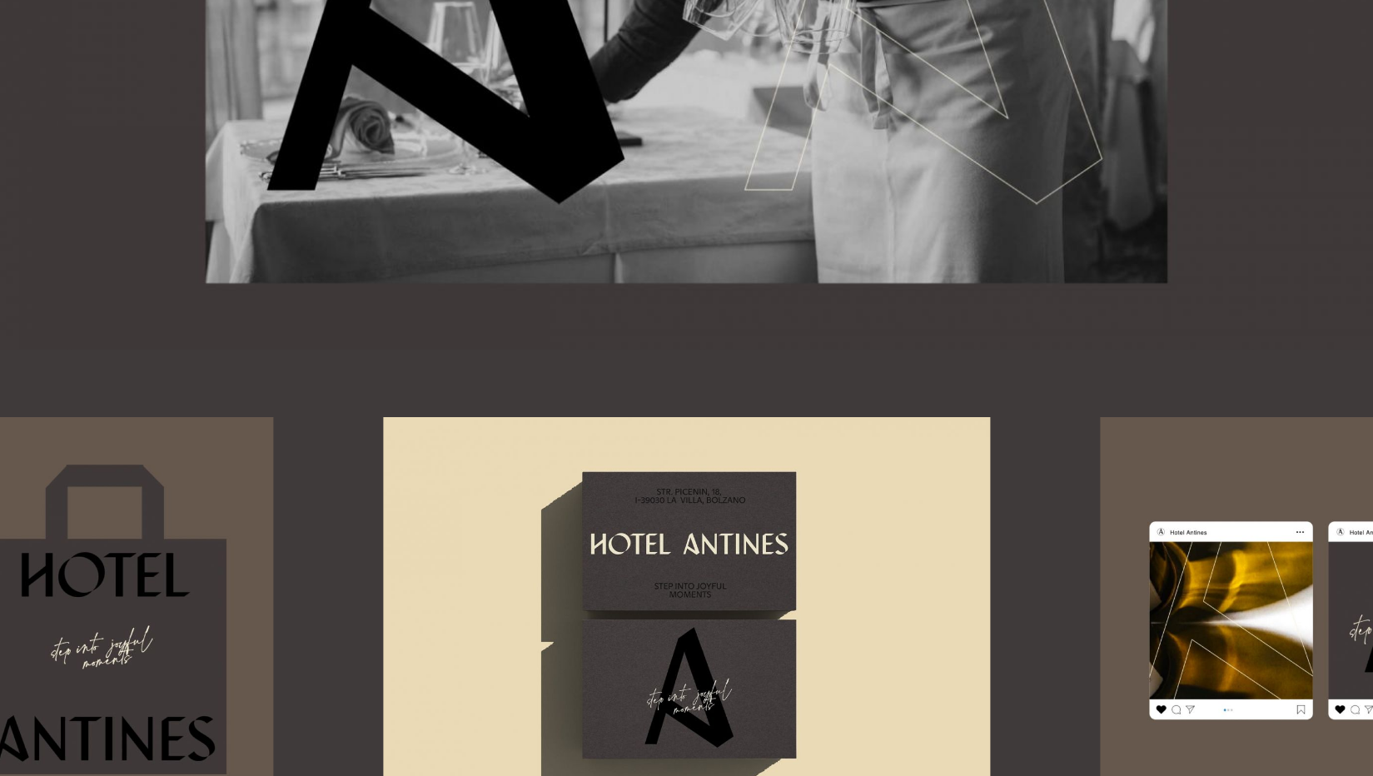
scroll to position [5818, 0]
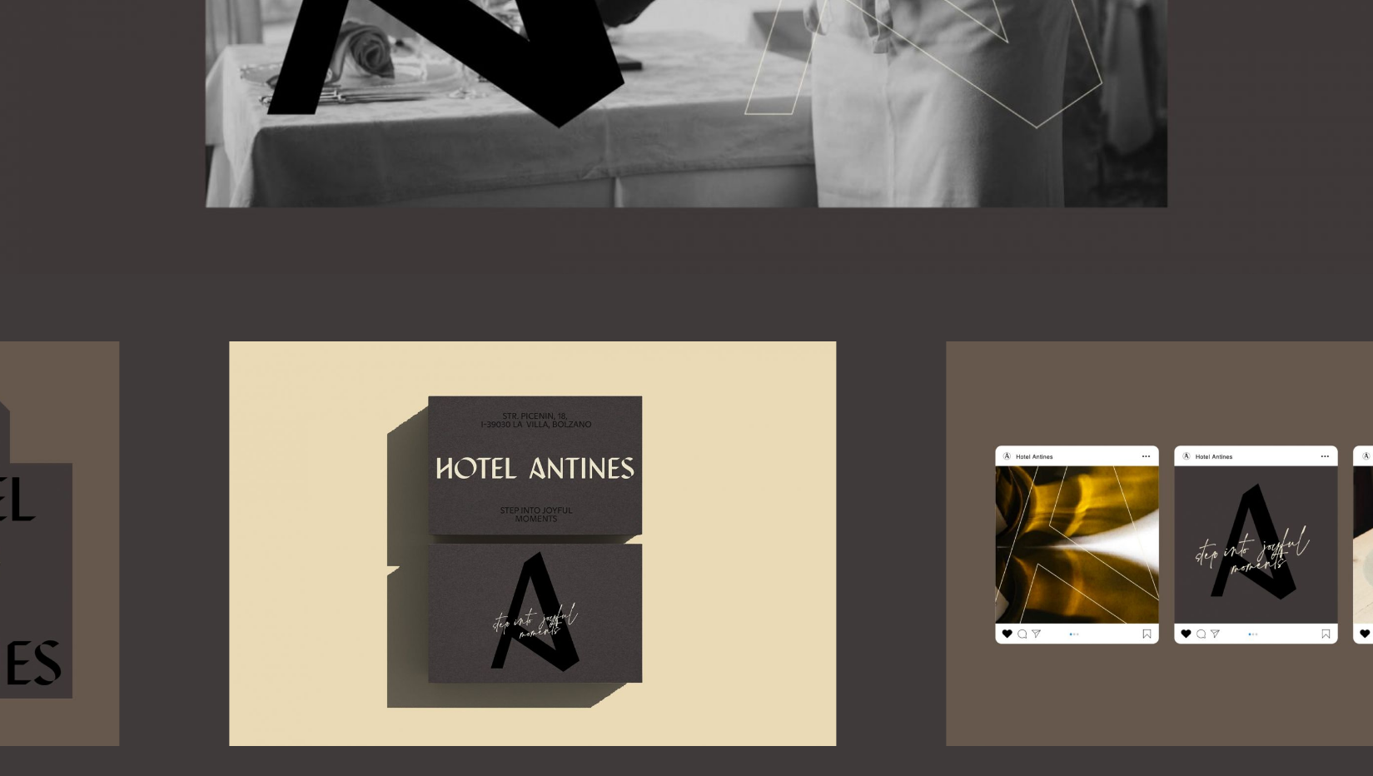
click at [697, 474] on img at bounding box center [532, 543] width 607 height 405
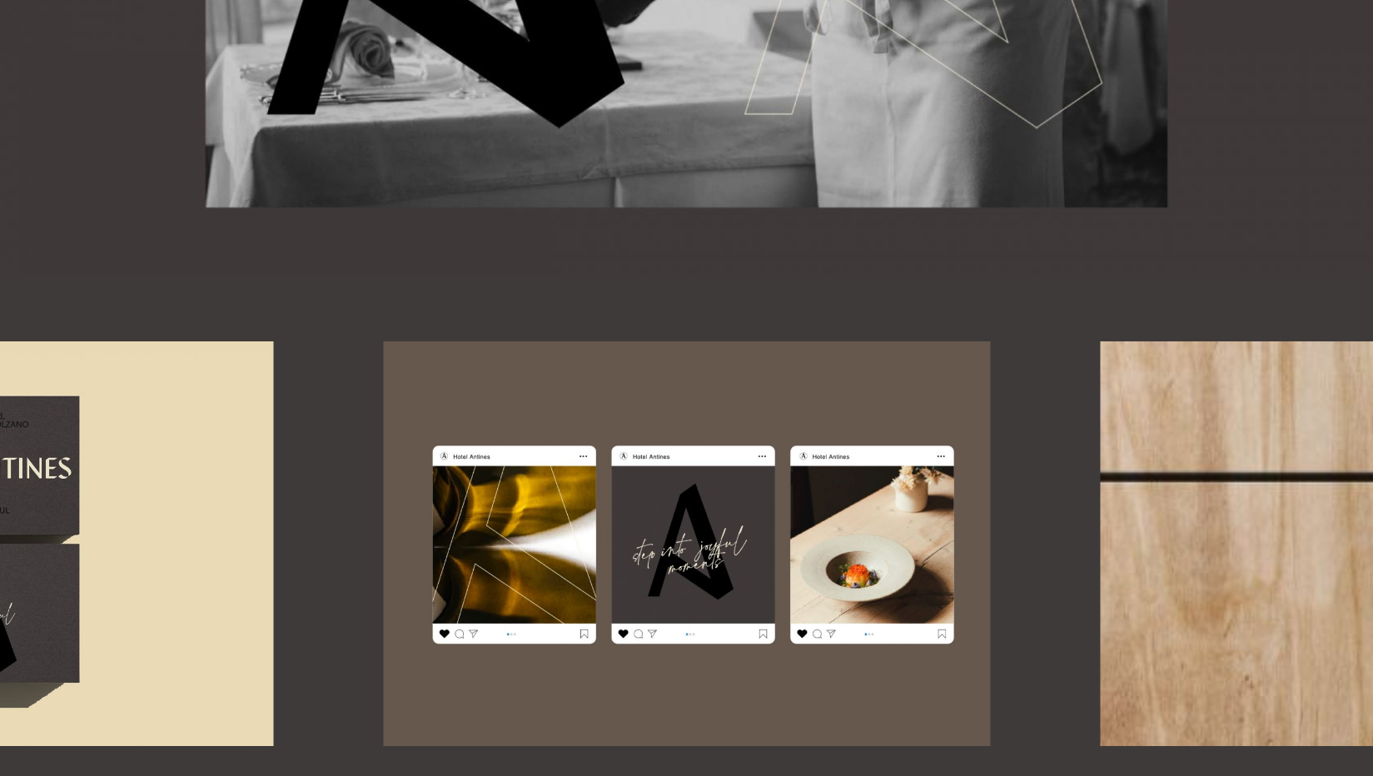
click at [843, 558] on div at bounding box center [686, 543] width 1373 height 405
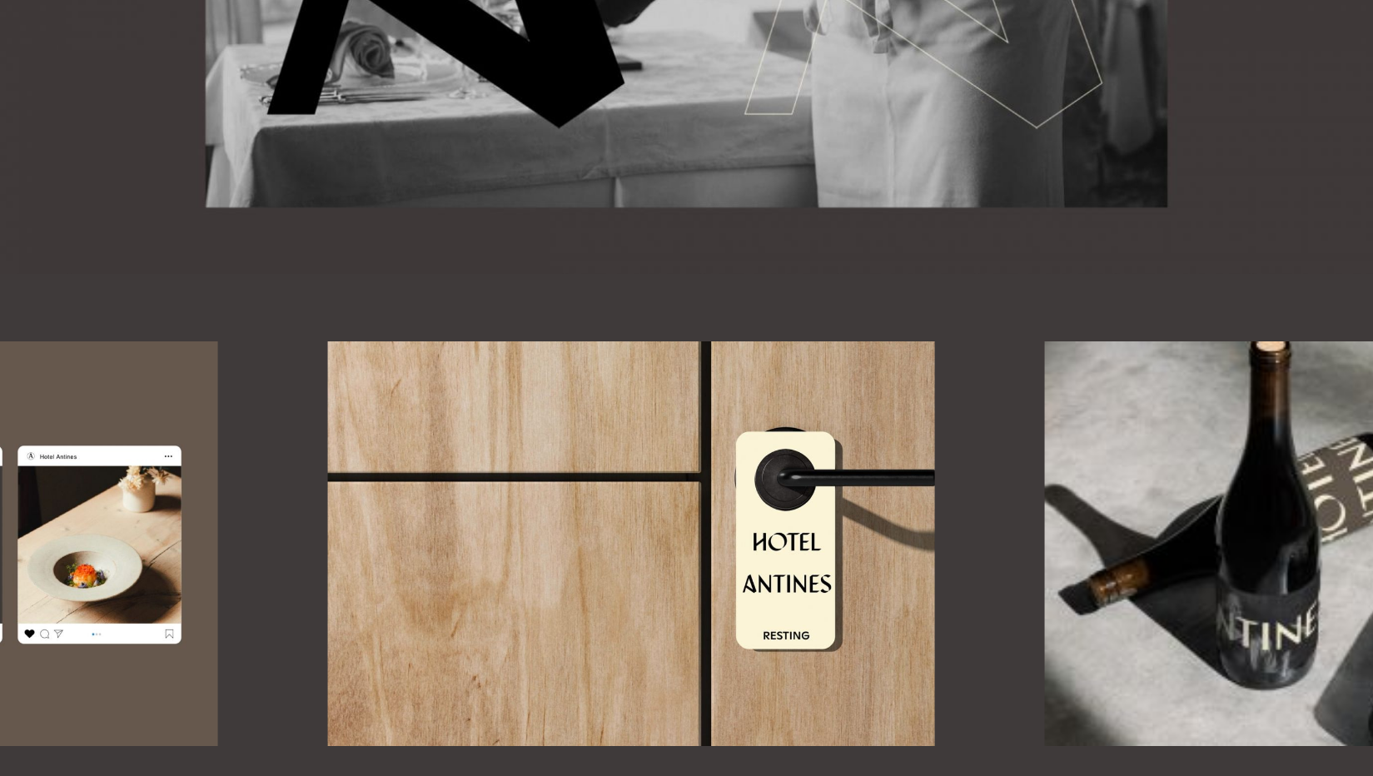
click at [649, 550] on img at bounding box center [630, 543] width 607 height 405
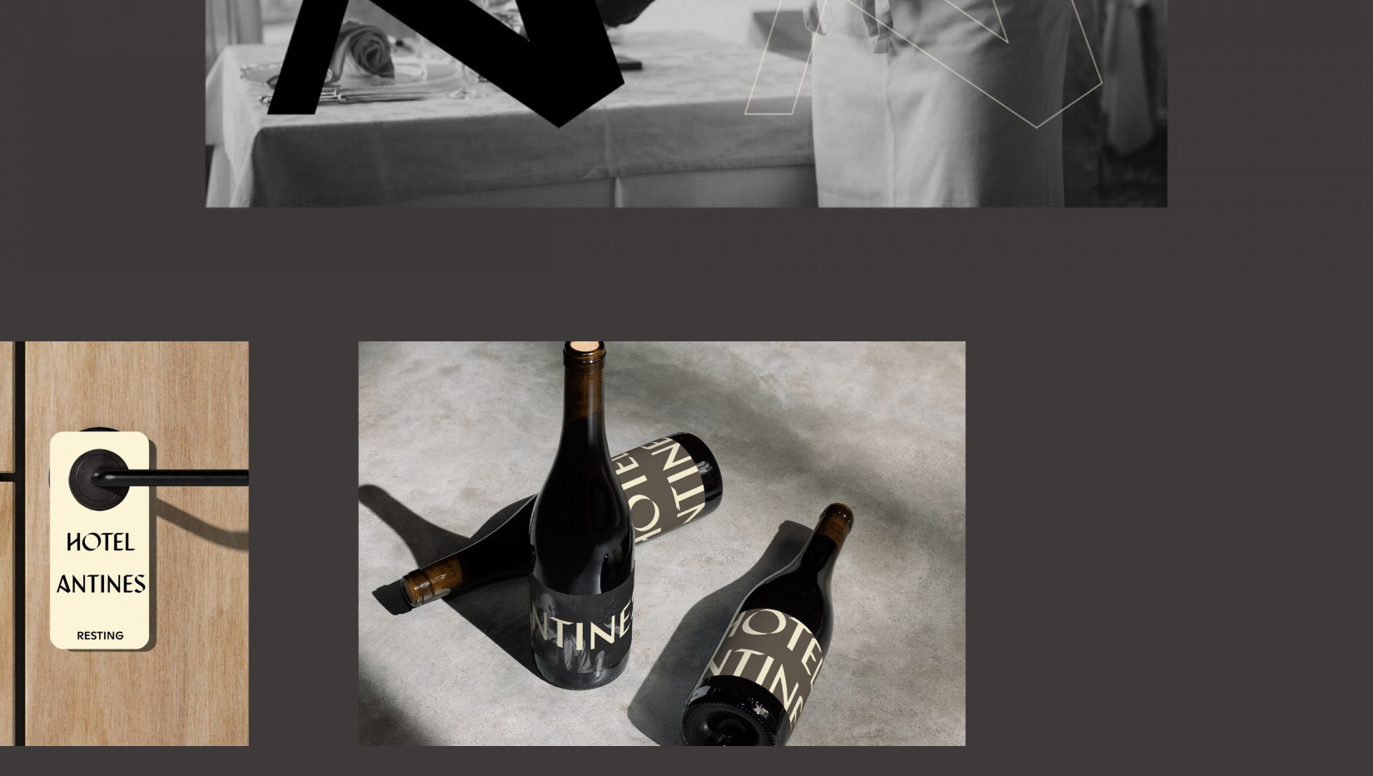
click at [573, 558] on img at bounding box center [661, 543] width 607 height 405
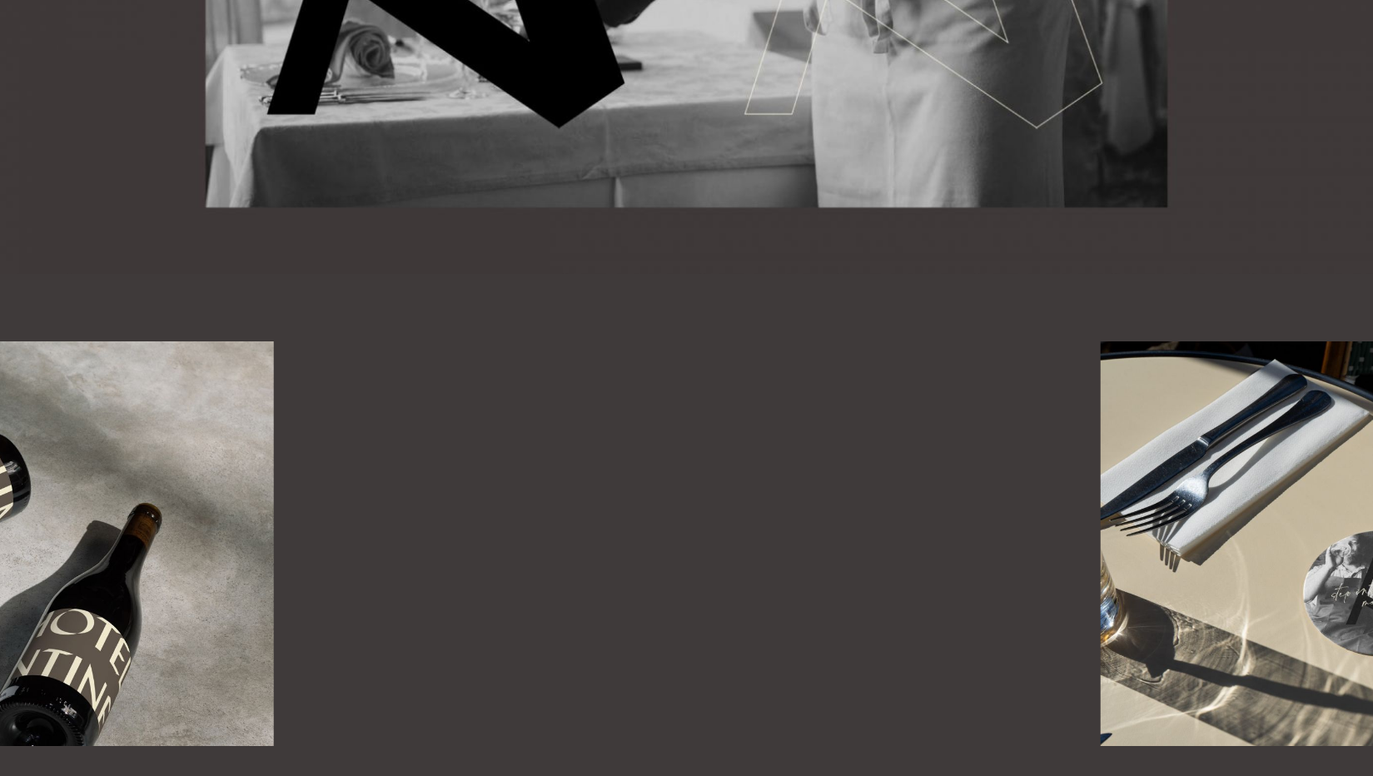
click at [384, 550] on div at bounding box center [686, 543] width 1373 height 405
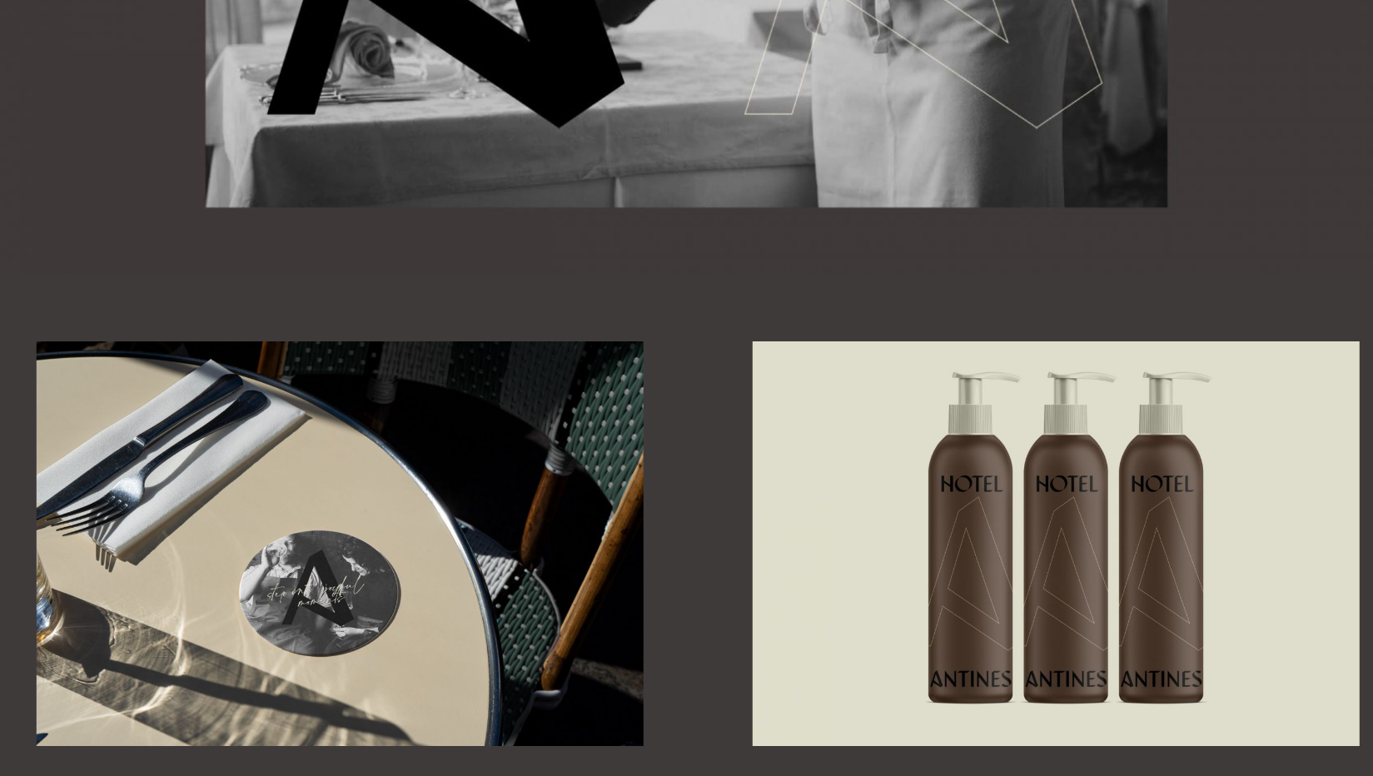
click at [186, 532] on img at bounding box center [339, 543] width 607 height 405
